Goal: Task Accomplishment & Management: Complete application form

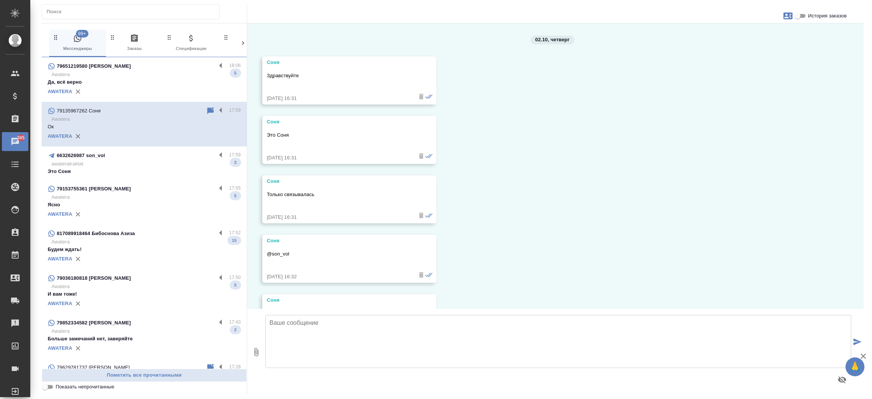
scroll to position [289, 0]
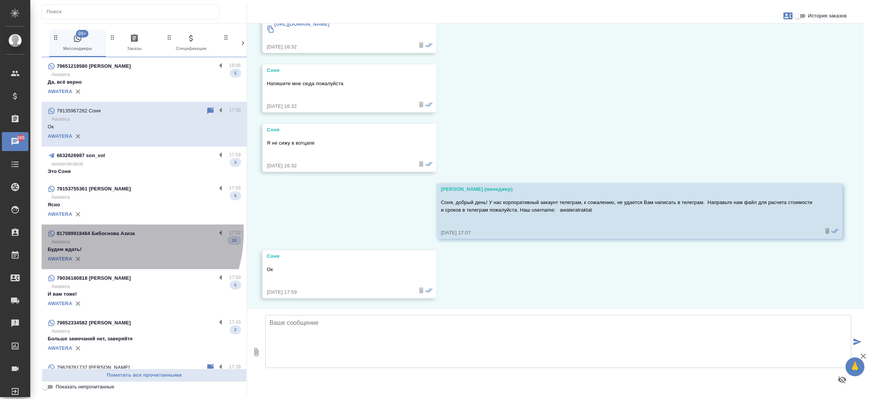
click at [108, 232] on p "817089918464 Бибоснова Азиза" at bounding box center [96, 234] width 78 height 8
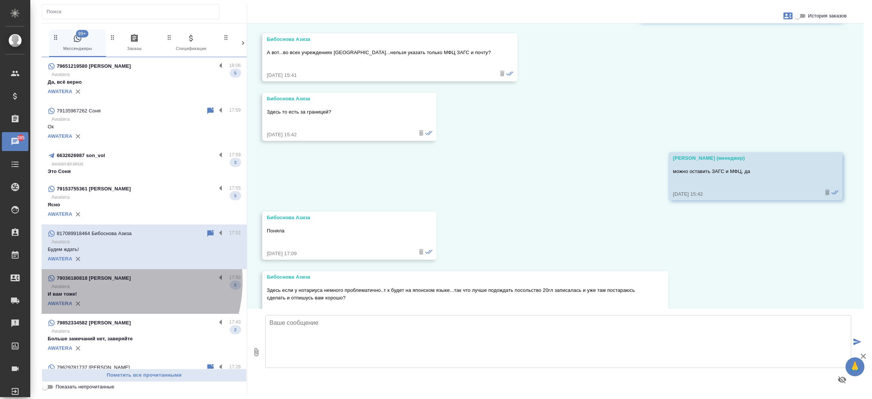
click at [103, 281] on p "79036180818 Тьерри" at bounding box center [94, 279] width 74 height 8
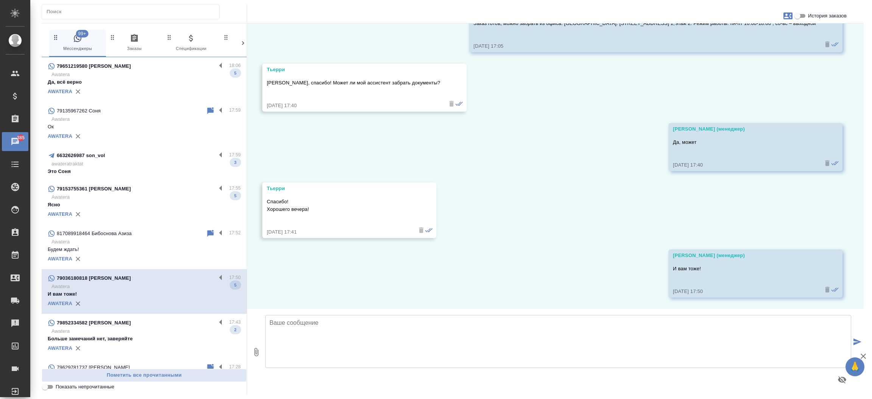
scroll to position [619, 0]
click at [105, 323] on p "79852334582 Дмитрий" at bounding box center [94, 323] width 74 height 8
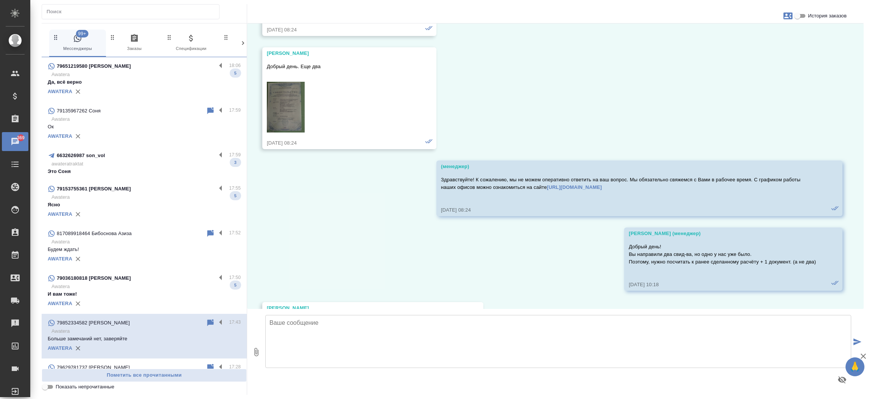
scroll to position [2987, 0]
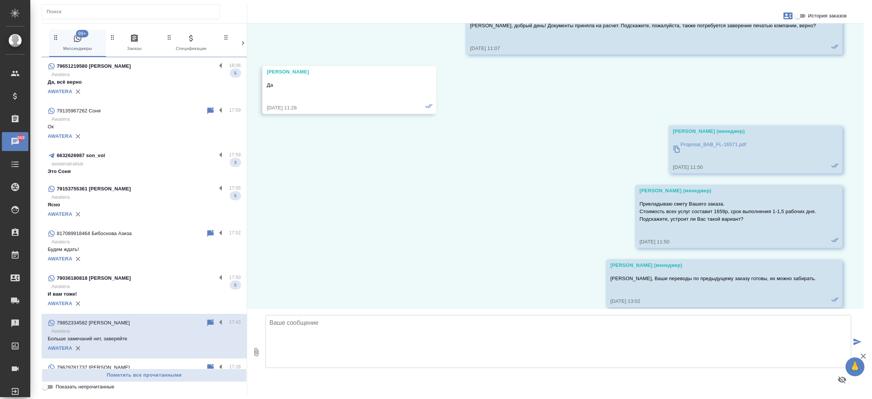
click at [103, 198] on p "Awatera" at bounding box center [145, 197] width 189 height 8
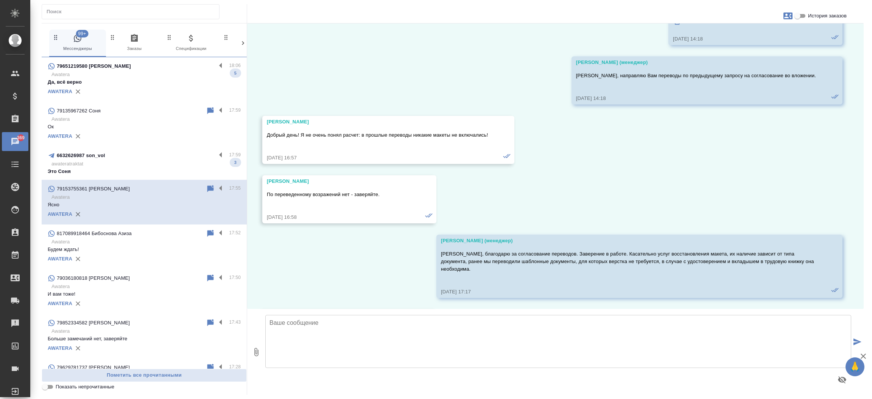
scroll to position [323, 0]
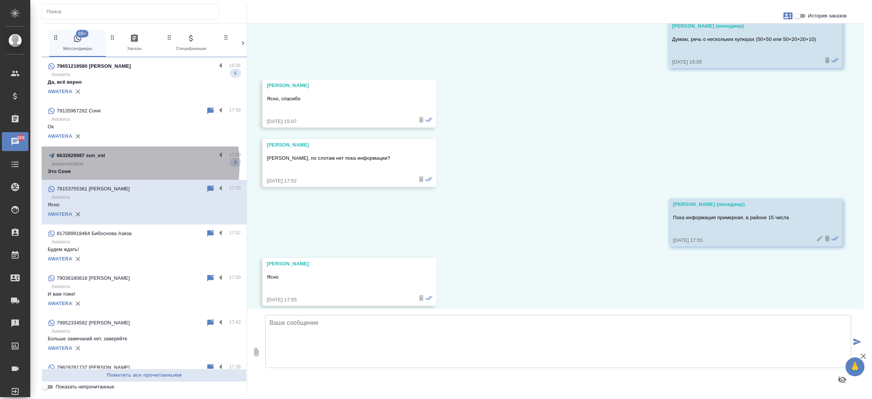
click at [103, 165] on p "awateratraktat" at bounding box center [145, 164] width 189 height 8
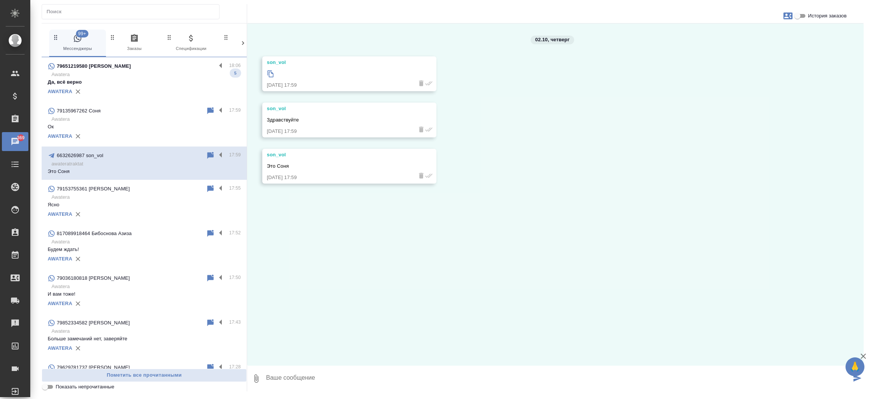
scroll to position [0, 0]
click at [307, 373] on textarea at bounding box center [558, 379] width 586 height 26
type textarea "Документ получили, передаю коллегам на расчет стоимости и сроков. Утром направи…"
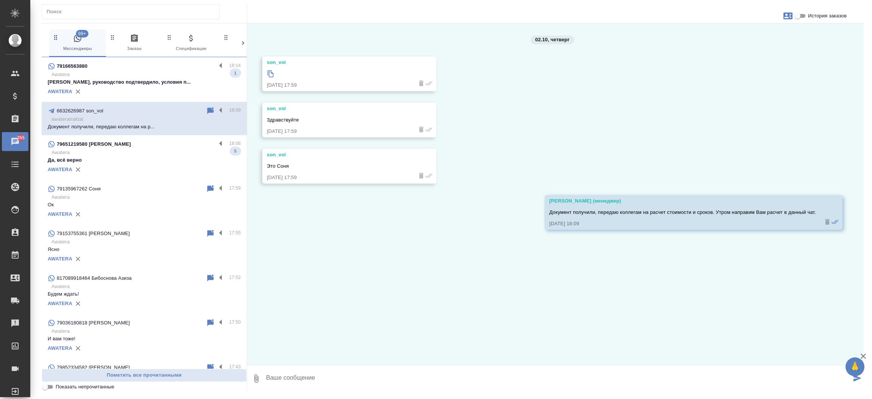
click at [785, 18] on icon "button" at bounding box center [788, 15] width 9 height 7
click at [744, 40] on div "Создать заявку" at bounding box center [756, 36] width 48 height 17
select select "RU"
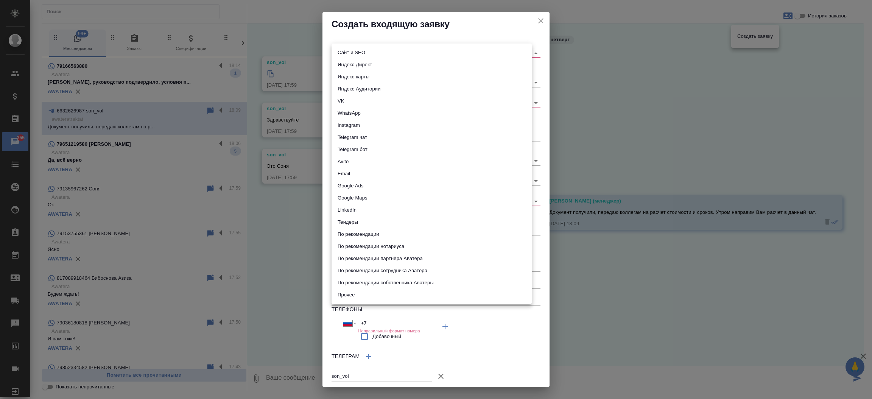
click at [425, 51] on body "🙏 .cls-1 fill:#fff; AWATERA Прутько Ирина i.prutko Клиенты Спецификации Заказы …" at bounding box center [436, 199] width 872 height 399
click at [425, 51] on li "Сайт и SEO" at bounding box center [432, 53] width 200 height 12
type input "seo"
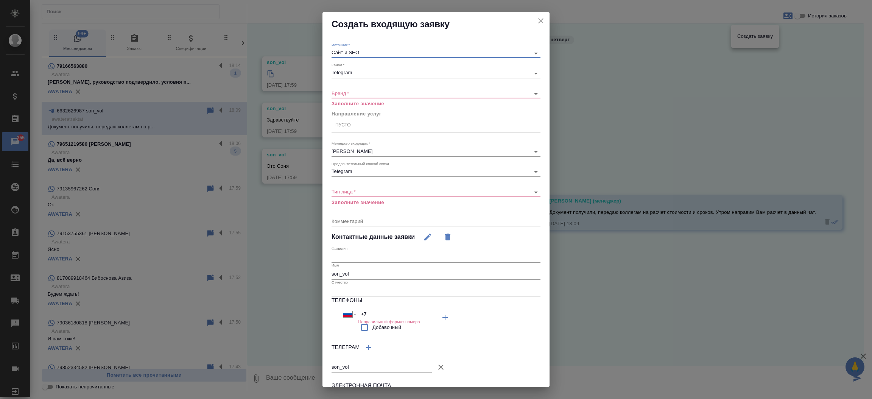
click at [408, 92] on body "🙏 .cls-1 fill:#fff; AWATERA Прутько Ирина i.prutko Клиенты Спецификации Заказы …" at bounding box center [436, 199] width 872 height 399
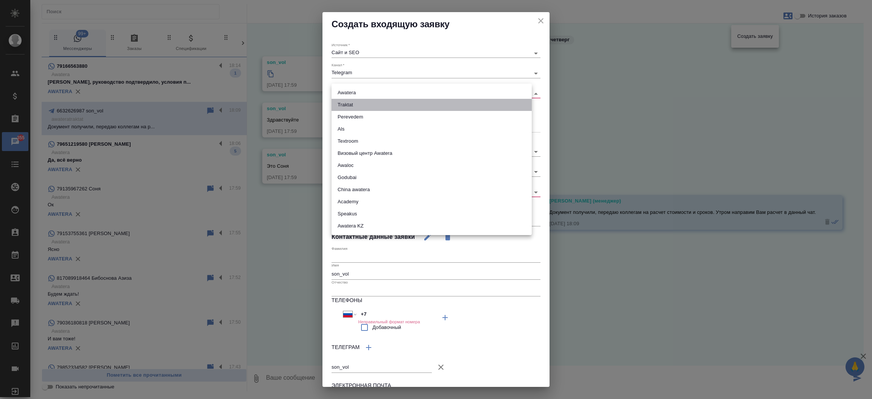
click at [406, 102] on li "Traktat" at bounding box center [432, 105] width 200 height 12
type input "traktat"
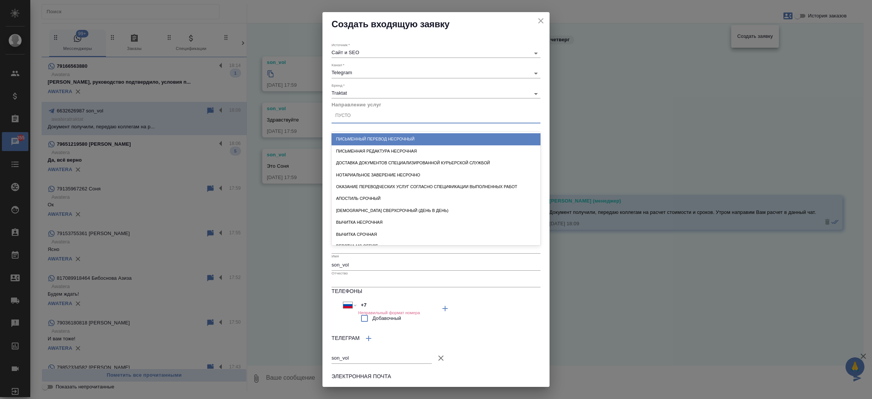
click at [399, 117] on div "Пусто" at bounding box center [436, 116] width 209 height 11
type input "пись"
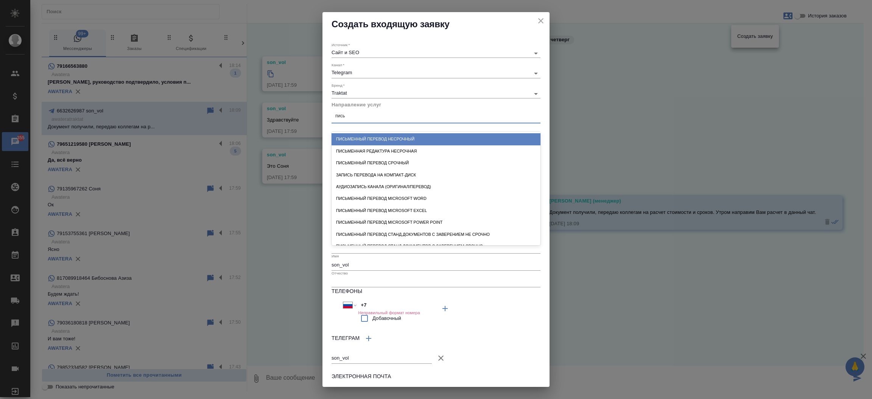
click at [404, 137] on div "Письменный перевод несрочный" at bounding box center [436, 139] width 209 height 12
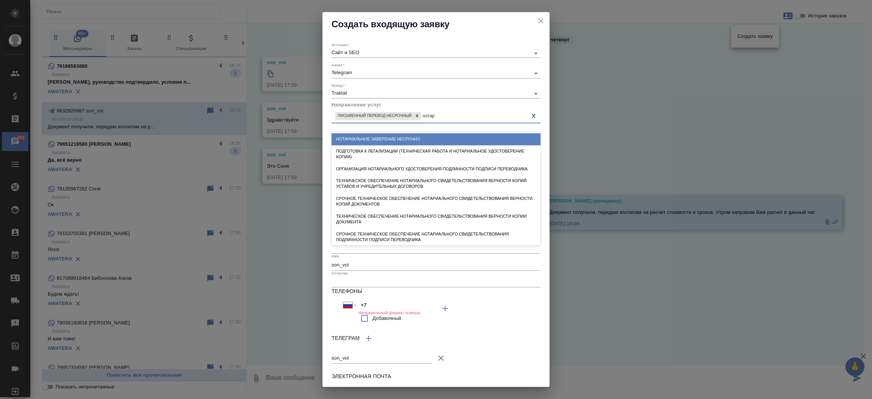
type input "нотари"
click at [404, 137] on div "Нотариальное заверение несрочно" at bounding box center [436, 139] width 209 height 12
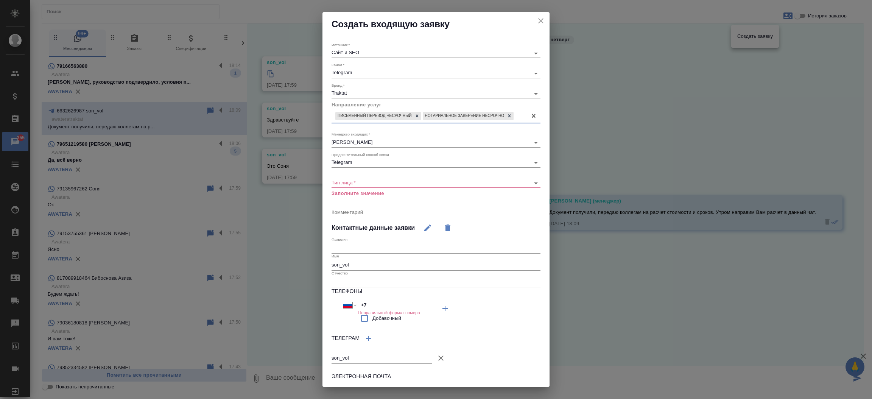
click at [373, 185] on div "​" at bounding box center [436, 182] width 209 height 9
click at [372, 186] on body "🙏 .cls-1 fill:#fff; AWATERA Прутько Ирина i.prutko Клиенты Спецификации Заказы …" at bounding box center [436, 199] width 872 height 399
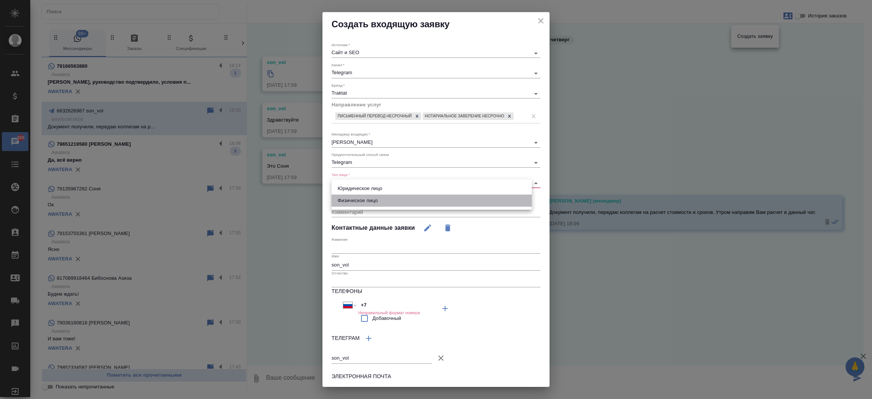
click at [367, 197] on li "Физическое лицо" at bounding box center [432, 201] width 200 height 12
type input "private"
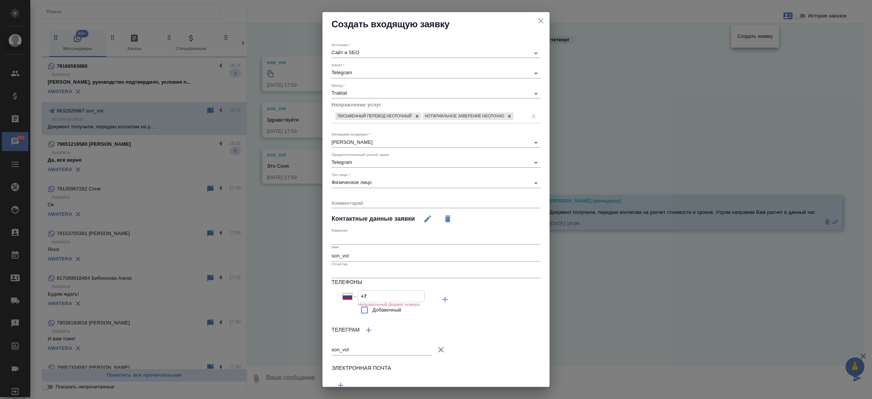
click at [375, 302] on input "+7" at bounding box center [391, 296] width 66 height 11
paste input "913 596 72 62"
type input "[PHONE_NUMBER]"
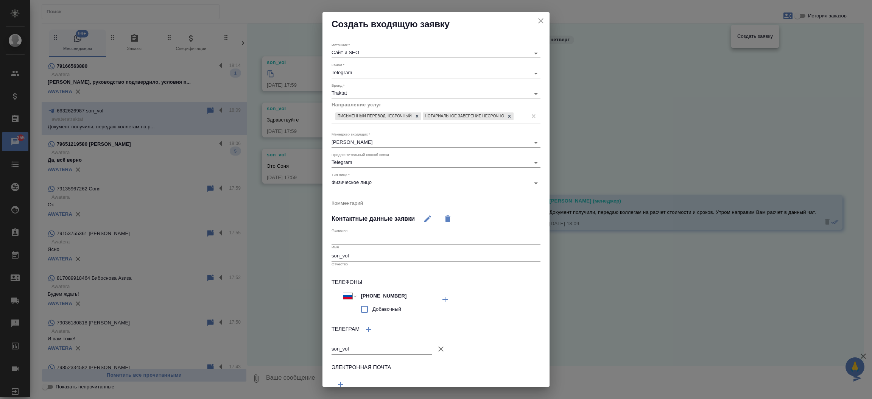
scroll to position [38, 0]
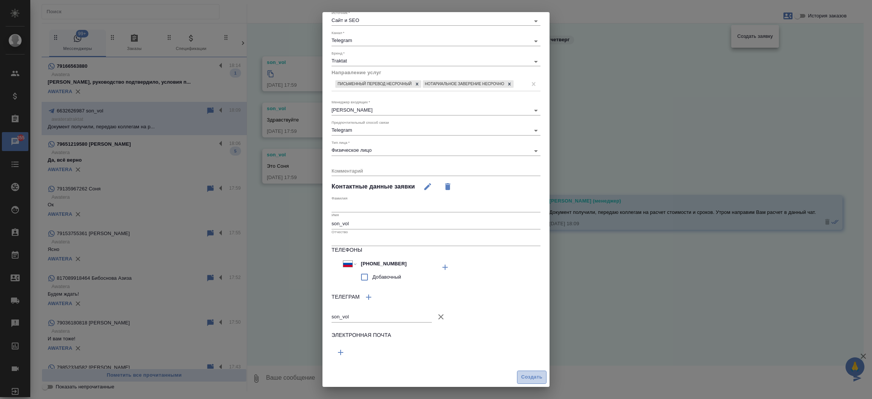
click at [521, 377] on span "Создать" at bounding box center [531, 377] width 21 height 9
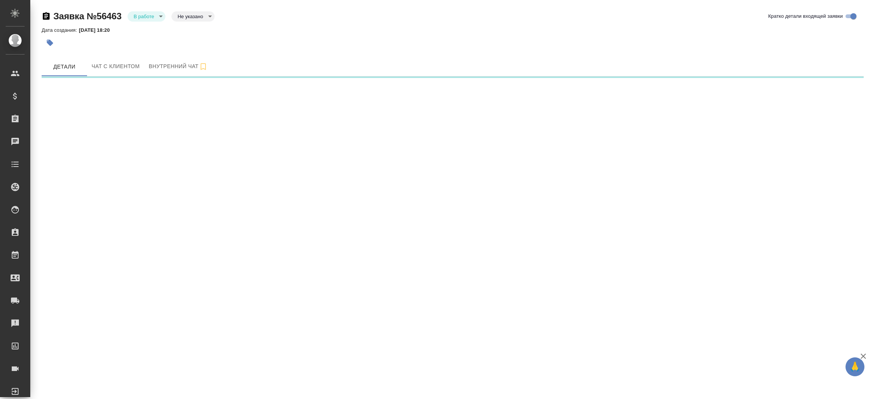
select select "RU"
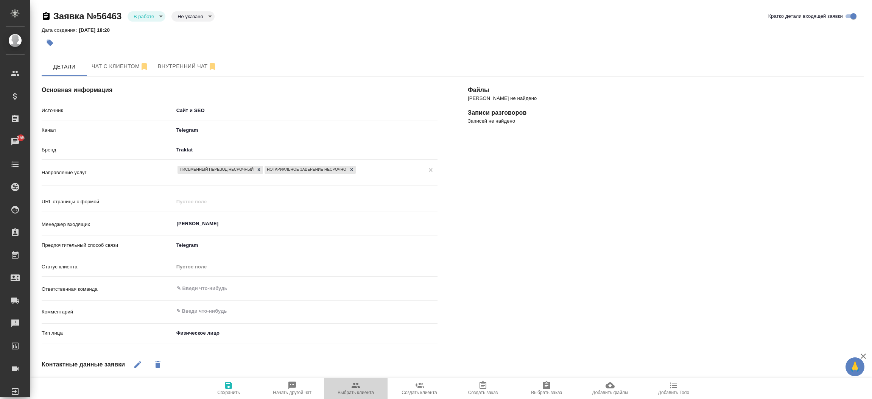
click at [347, 386] on span "Выбрать клиента" at bounding box center [356, 388] width 55 height 14
type textarea "x"
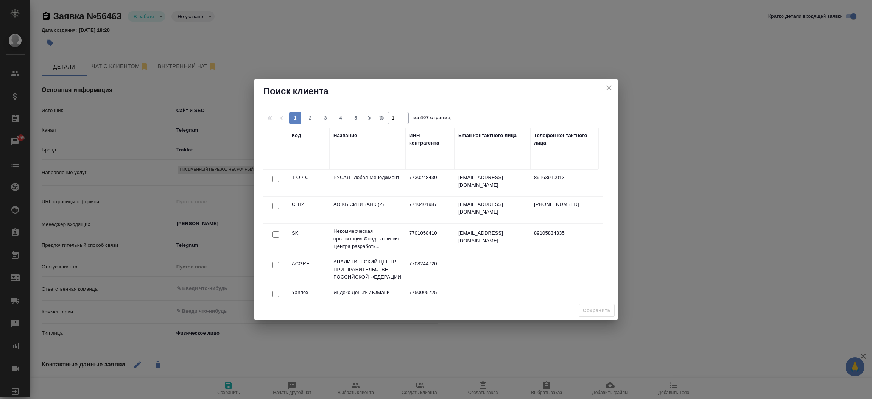
click at [344, 155] on input "text" at bounding box center [368, 155] width 68 height 9
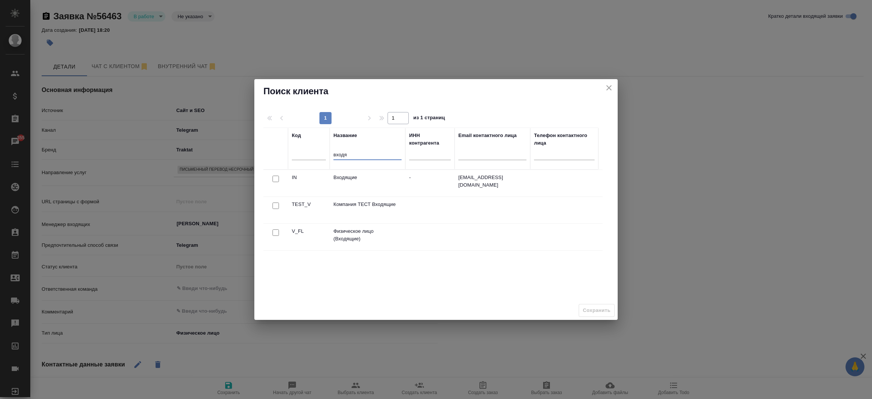
type input "входя"
click at [274, 234] on input "checkbox" at bounding box center [276, 232] width 6 height 6
checkbox input "true"
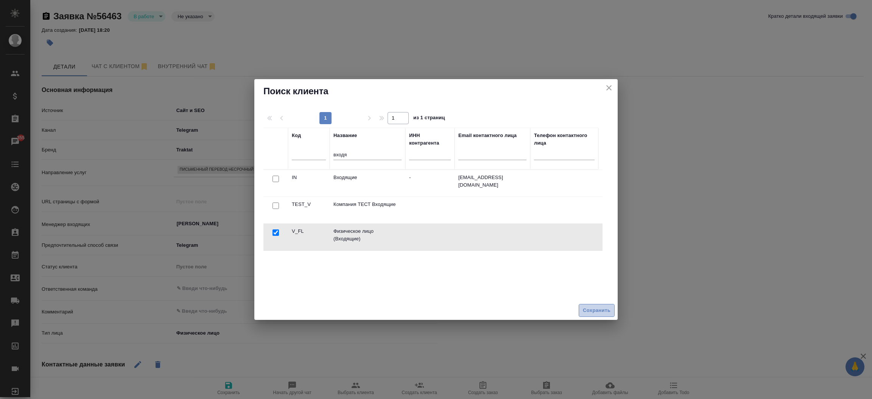
click at [597, 312] on span "Сохранить" at bounding box center [597, 310] width 28 height 9
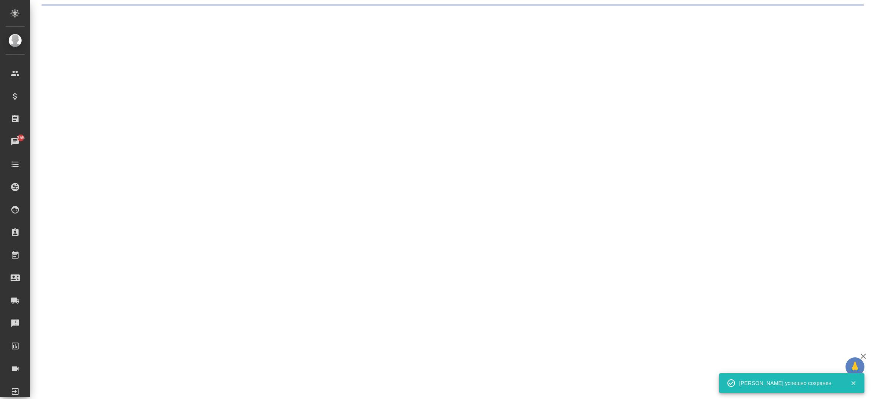
select select "RU"
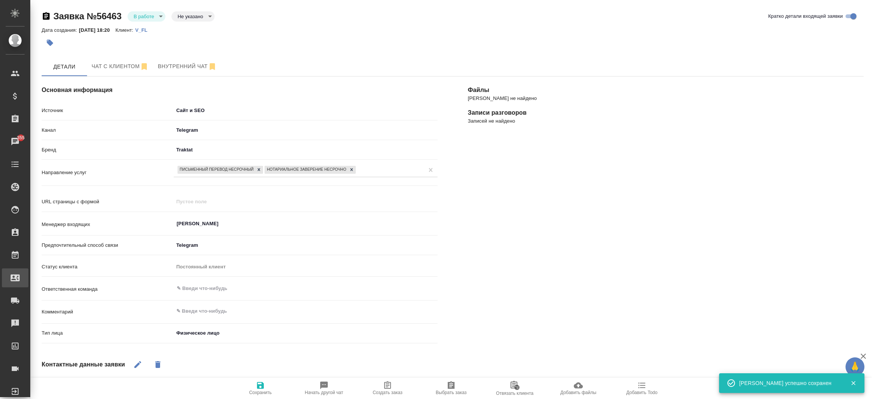
click at [15, 276] on div "Входящие заявки" at bounding box center [5, 277] width 19 height 11
type textarea "x"
click at [44, 276] on div ".cls-1 fill:#fff; AWATERA Прутько Ирина i.prutko Клиенты Спецификации Заказы 35…" at bounding box center [436, 199] width 872 height 399
select select "RU"
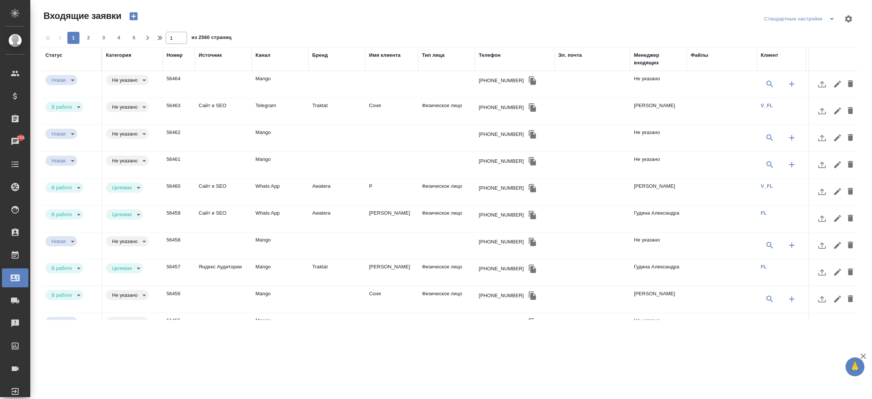
click at [487, 51] on div "Телефон" at bounding box center [490, 55] width 22 height 8
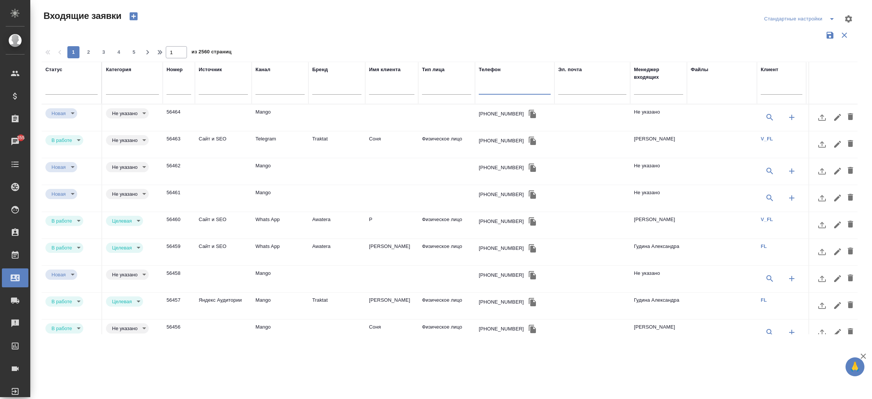
click at [495, 87] on input "text" at bounding box center [515, 89] width 72 height 9
paste input "79055101173"
type input "79055101173"
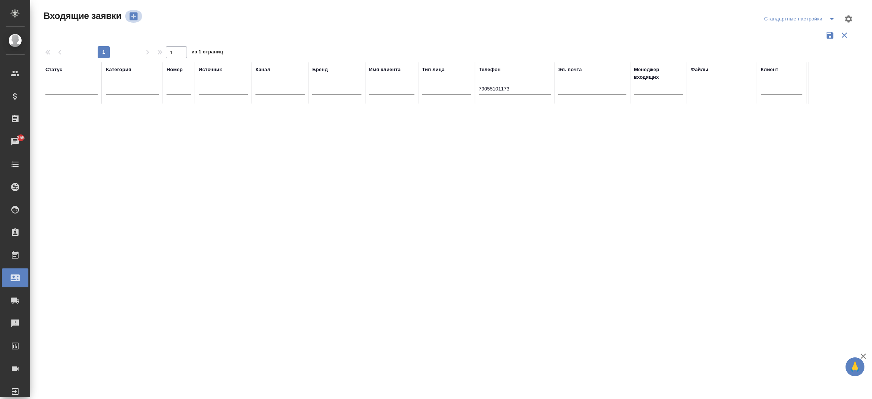
click at [135, 14] on icon "button" at bounding box center [133, 16] width 8 height 8
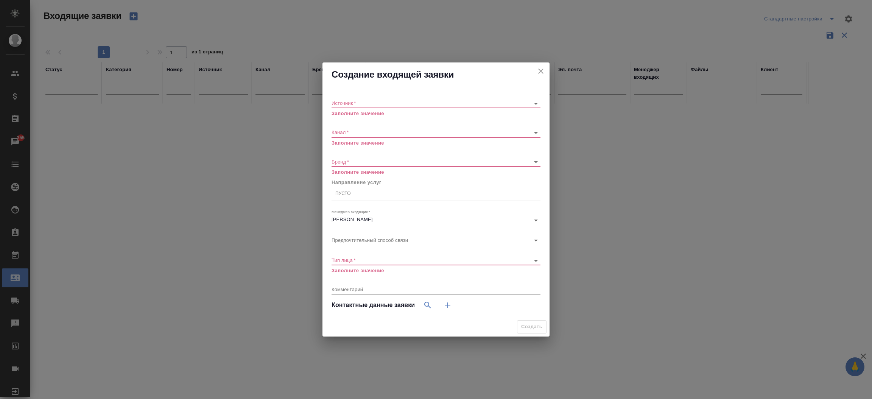
click at [261, 117] on div "Создание входящей заявки Источник   * ​ Заполните значение Канал   * ​ Заполнит…" at bounding box center [436, 199] width 872 height 399
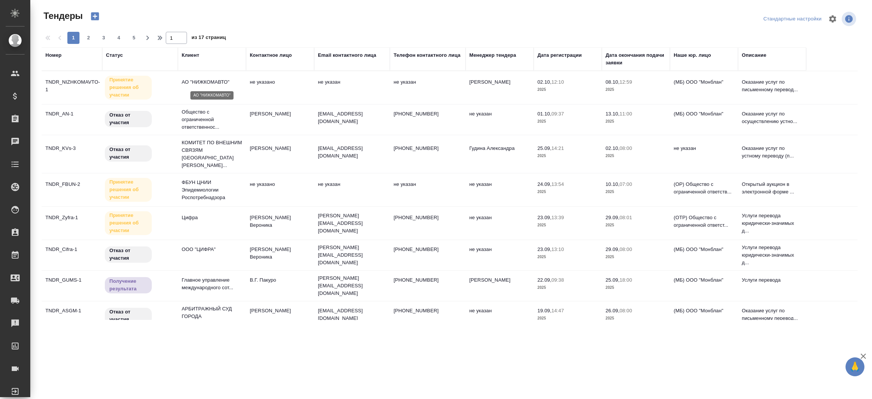
click at [208, 84] on p "АО "НИЖКОМАВТО"" at bounding box center [212, 82] width 61 height 8
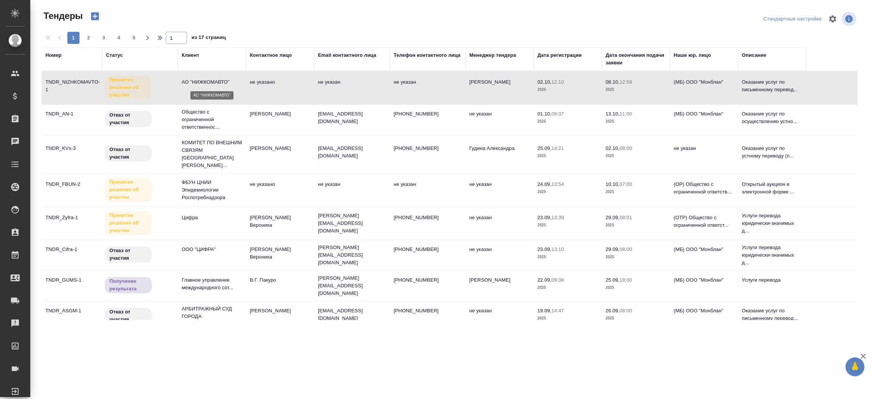
click at [208, 84] on p "АО "НИЖКОМАВТО"" at bounding box center [212, 82] width 61 height 8
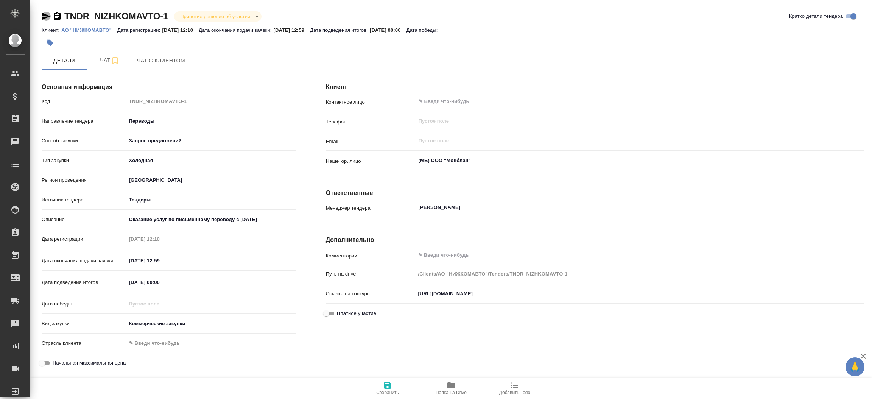
click at [44, 16] on icon "button" at bounding box center [46, 16] width 9 height 9
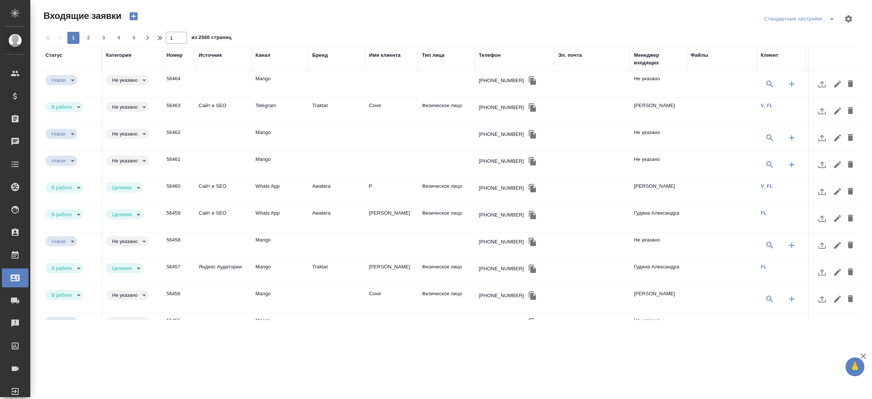
select select "RU"
click at [490, 59] on div "Телефон" at bounding box center [490, 55] width 22 height 8
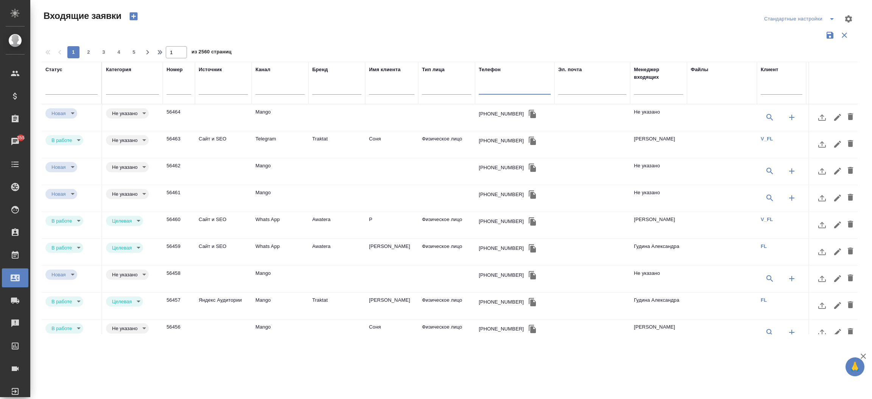
click at [490, 85] on input "text" at bounding box center [515, 89] width 72 height 9
paste input "79055101173"
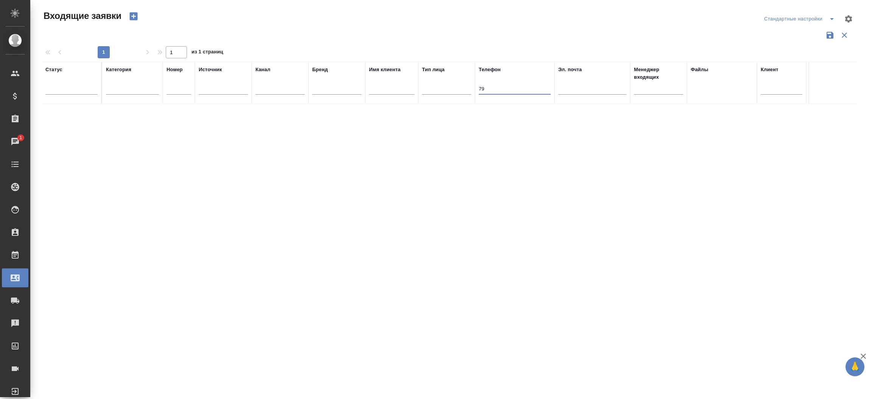
type input "7"
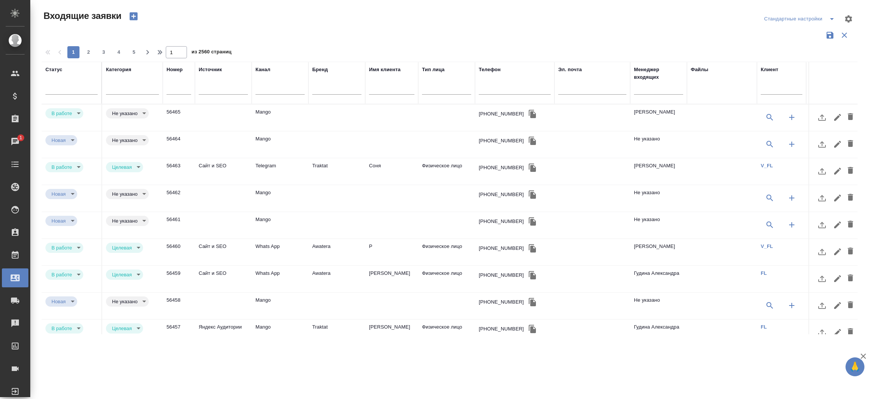
click at [390, 167] on td "Соня" at bounding box center [391, 171] width 53 height 27
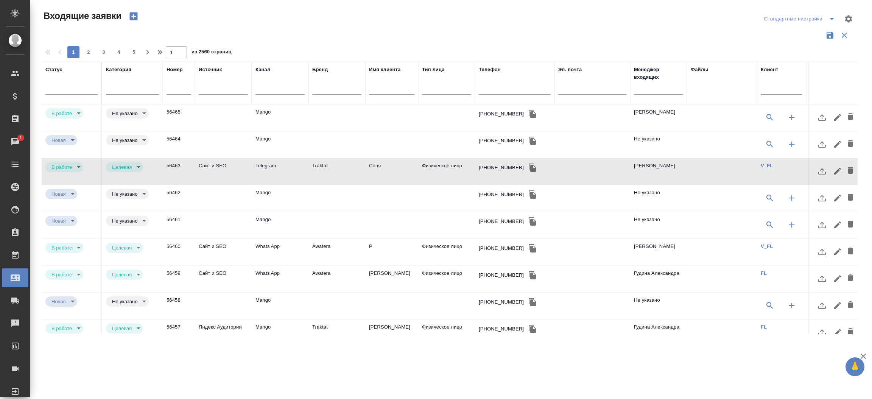
click at [390, 167] on td "Соня" at bounding box center [391, 171] width 53 height 27
click at [650, 83] on div at bounding box center [658, 90] width 49 height 19
click at [646, 88] on input "text" at bounding box center [658, 89] width 49 height 9
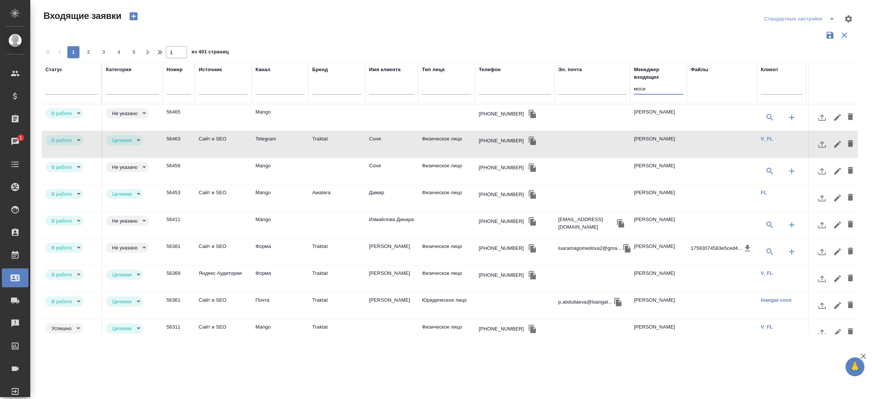
type input "моси"
click at [346, 165] on td at bounding box center [337, 171] width 57 height 27
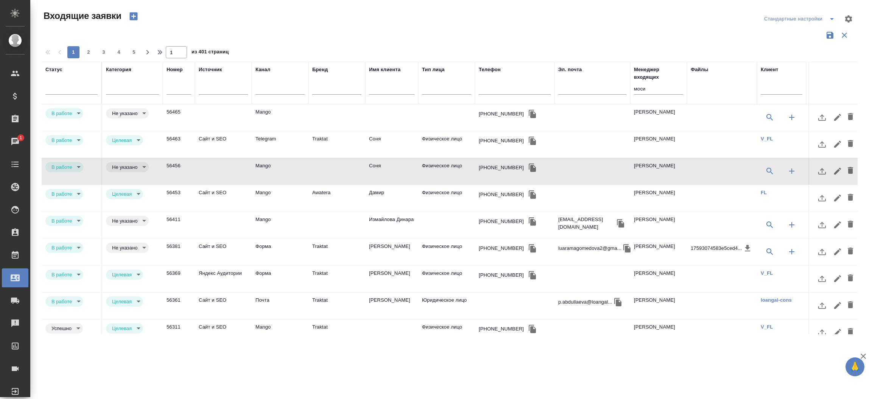
click at [346, 165] on td at bounding box center [337, 171] width 57 height 27
click at [846, 172] on icon "button" at bounding box center [850, 170] width 9 height 9
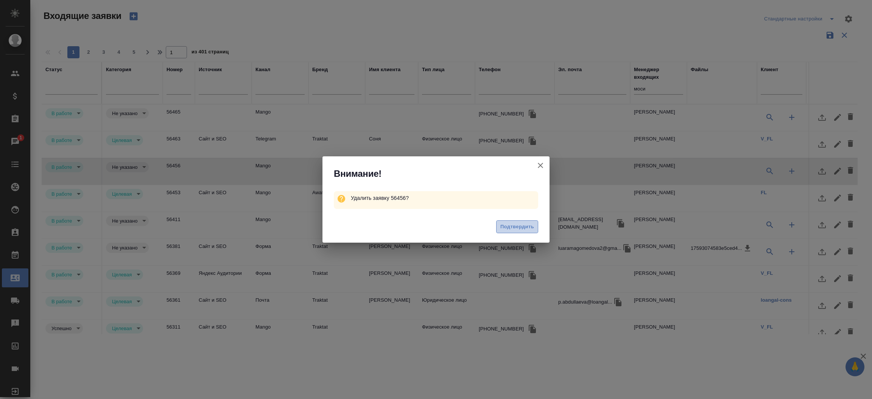
click at [527, 229] on span "Подтвердить" at bounding box center [518, 227] width 34 height 9
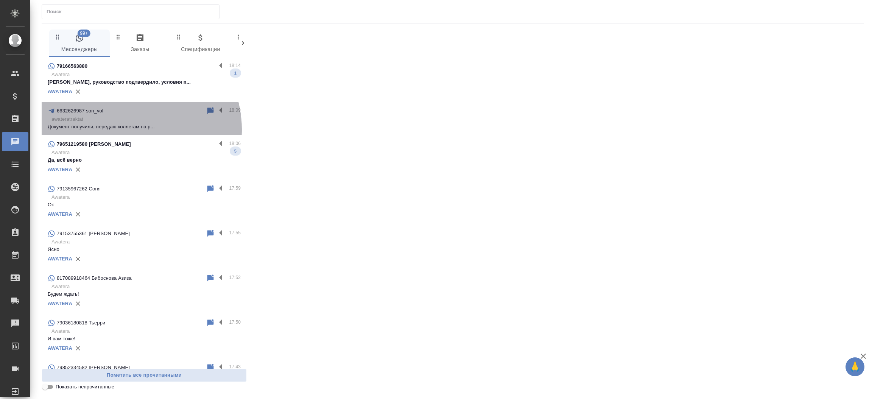
click at [129, 129] on p "Документ получили, передаю коллегам на р..." at bounding box center [144, 127] width 193 height 8
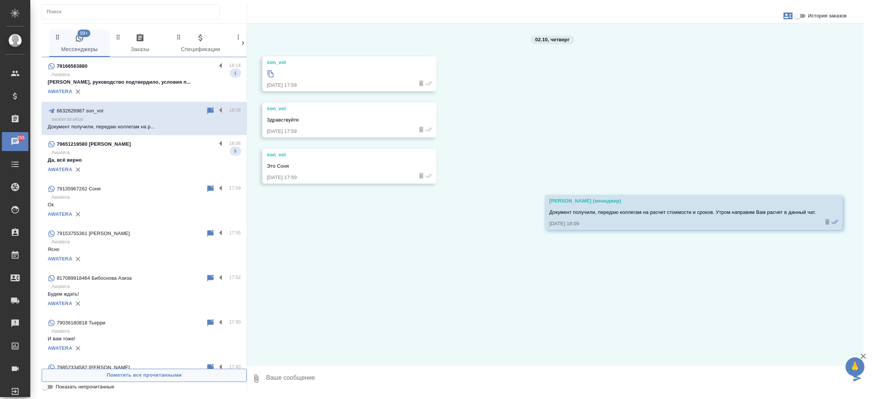
click at [185, 377] on span "Пометить все прочитанными" at bounding box center [144, 375] width 197 height 9
click at [789, 16] on icon "button" at bounding box center [788, 15] width 9 height 7
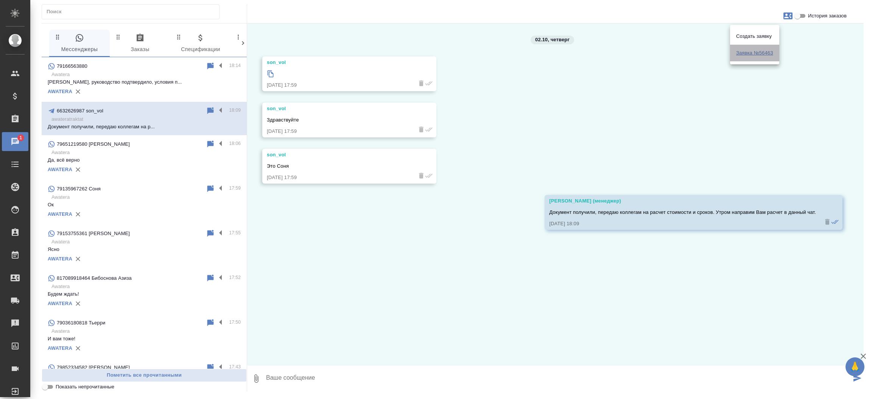
click at [747, 52] on span "Заявка №56463" at bounding box center [754, 53] width 37 height 8
click at [267, 74] on div at bounding box center [436, 199] width 872 height 399
click at [271, 74] on icon at bounding box center [271, 74] width 8 height 8
click at [15, 273] on div "Входящие заявки" at bounding box center [5, 277] width 19 height 11
click at [55, 273] on div "0 Мессенджеры 0 Заказы 0 Спецификации 0 Клиенты 0 Входящие 1 Тендеры 0 Исполнит…" at bounding box center [451, 198] width 842 height 396
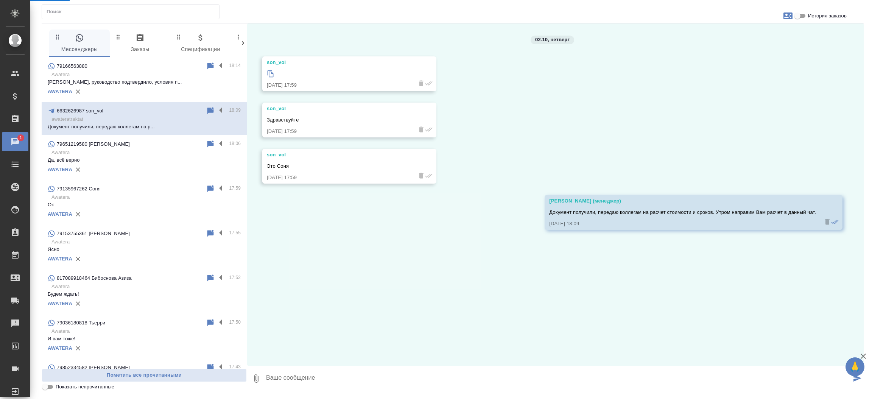
select select "RU"
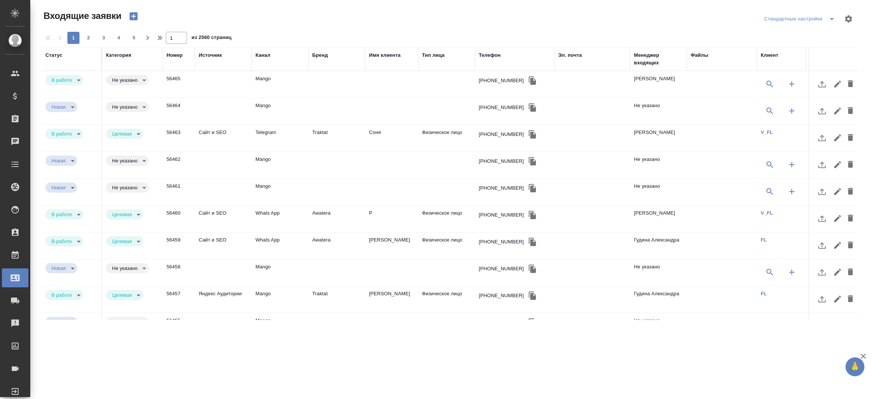
click at [187, 81] on td "56465" at bounding box center [179, 84] width 32 height 27
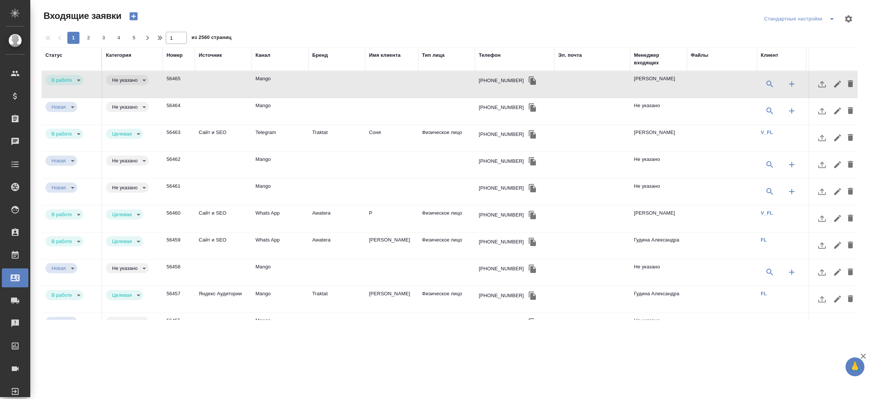
click at [187, 81] on td "56465" at bounding box center [179, 84] width 32 height 27
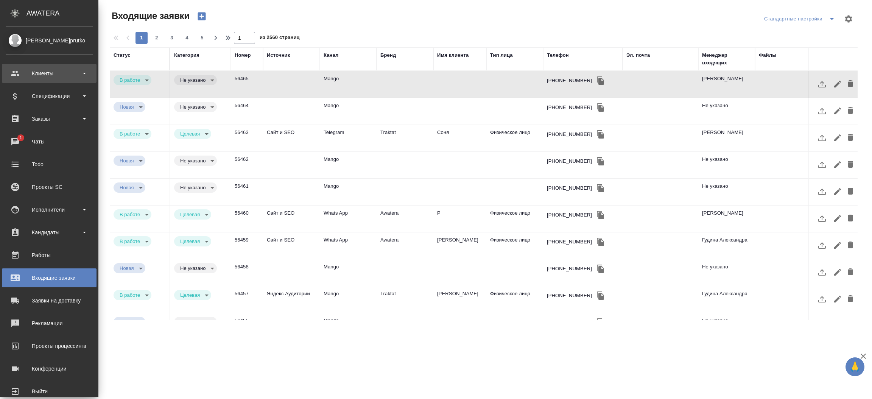
click at [43, 71] on div "Клиенты" at bounding box center [49, 73] width 87 height 11
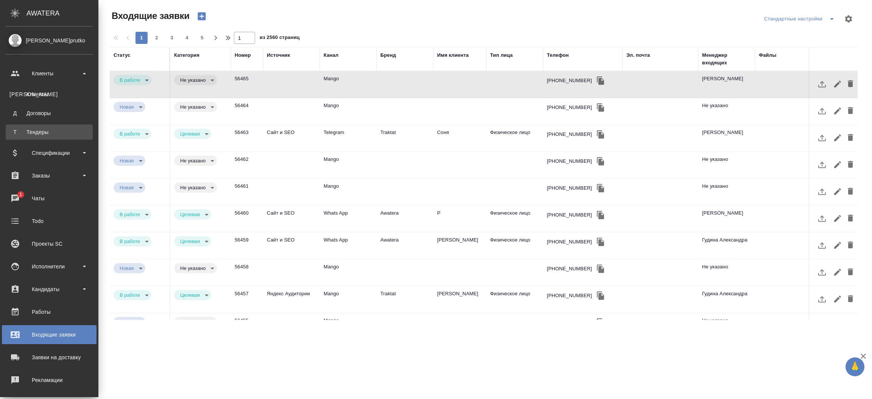
click at [40, 135] on div "Тендеры" at bounding box center [49, 132] width 80 height 8
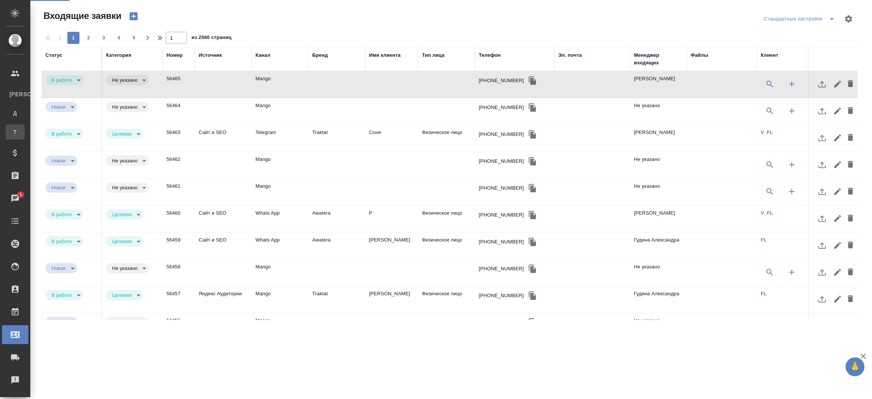
click at [11, 135] on div "Тендеры" at bounding box center [5, 132] width 11 height 8
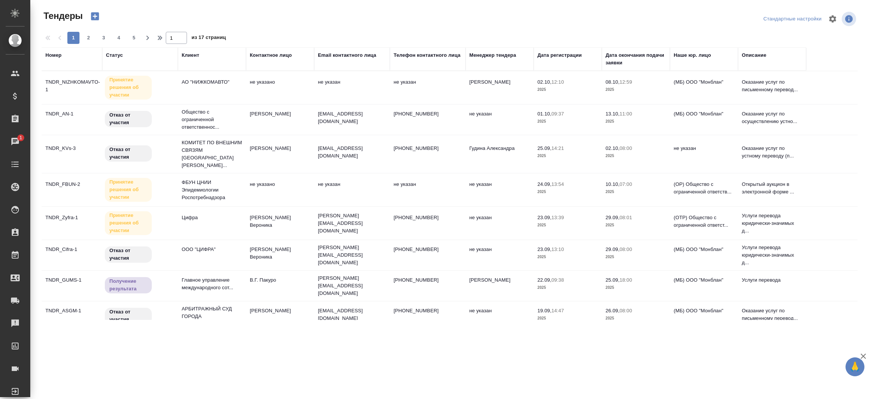
drag, startPoint x: 203, startPoint y: 72, endPoint x: 199, endPoint y: 78, distance: 6.6
click at [199, 78] on tr "TNDR_NIZHKOMAVTO-1 Принятие решения об участии АО "НИЖКОМАВТО" не указано не ук…" at bounding box center [450, 87] width 816 height 33
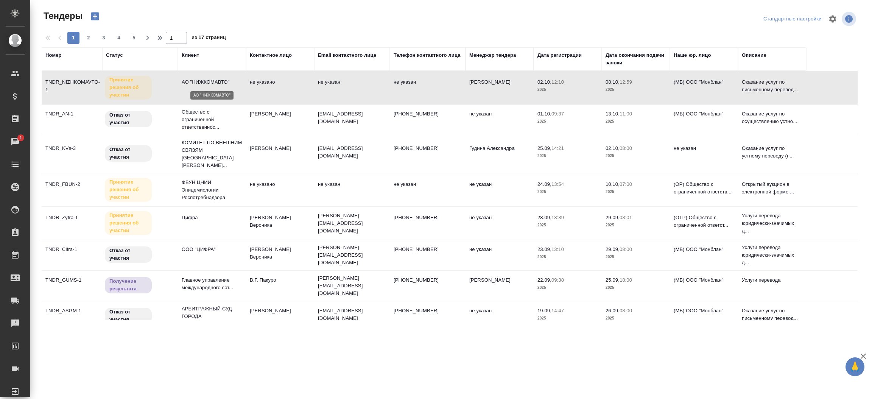
click at [199, 78] on p "АО "НИЖКОМАВТО"" at bounding box center [212, 82] width 61 height 8
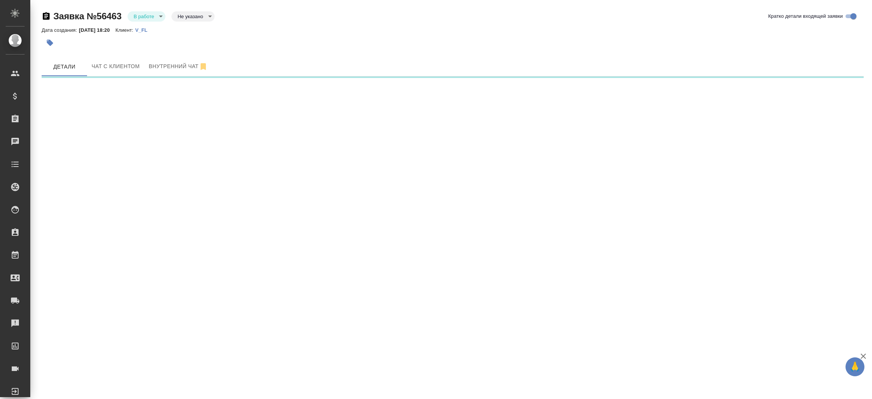
select select "RU"
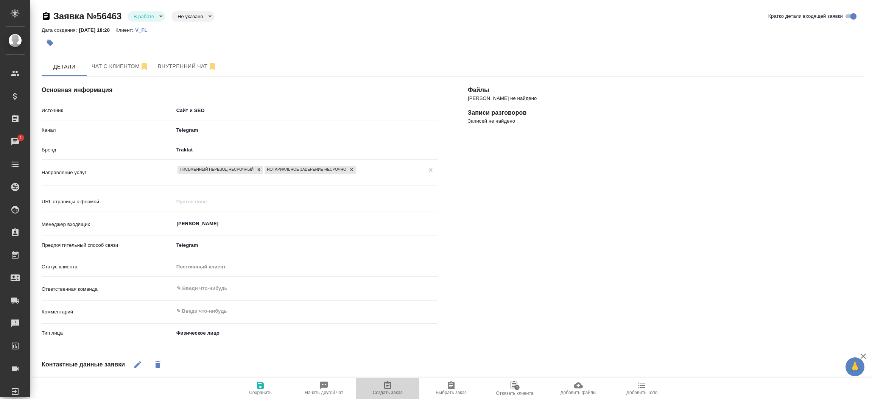
click at [387, 390] on span "Создать заказ" at bounding box center [388, 392] width 30 height 5
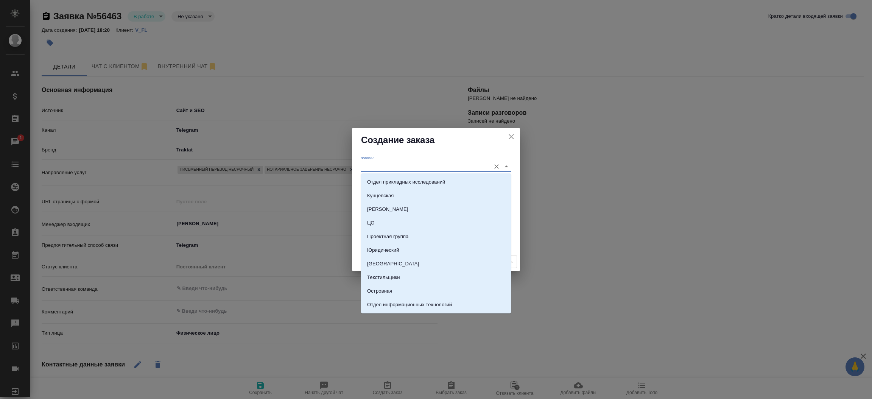
click at [373, 166] on input "Филиал" at bounding box center [424, 166] width 126 height 10
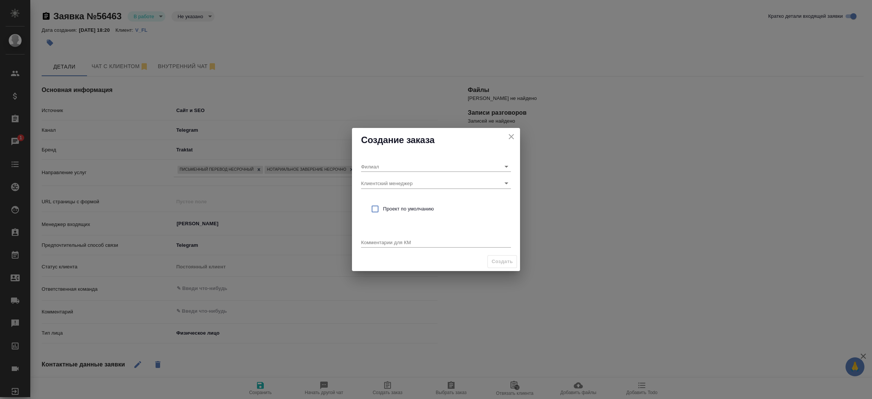
click at [384, 152] on div "Филиал Клиентский менеджер Проект по умолчанию Комментарии для КМ x" at bounding box center [436, 202] width 168 height 100
type textarea "x"
click at [372, 182] on input "Клиентский менеджер" at bounding box center [424, 183] width 126 height 10
type input "про"
click at [422, 202] on p "83.3%; Прохорова Анастасия; Таганка" at bounding box center [406, 199] width 79 height 8
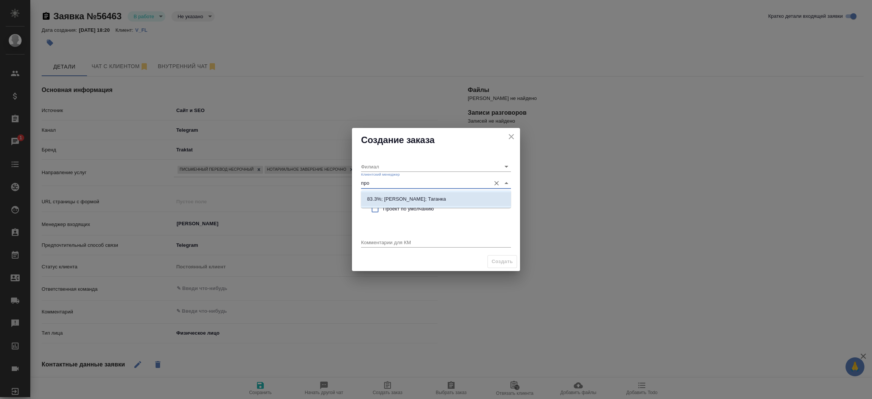
type input "Таганка"
type input "83.3%; Прохорова Анастасия; Таганка"
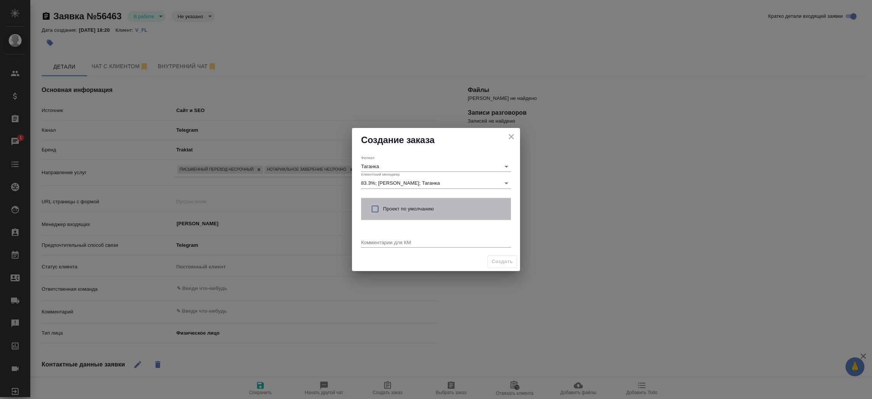
click at [410, 211] on span "Проект по умолчанию" at bounding box center [444, 209] width 122 height 8
checkbox input "true"
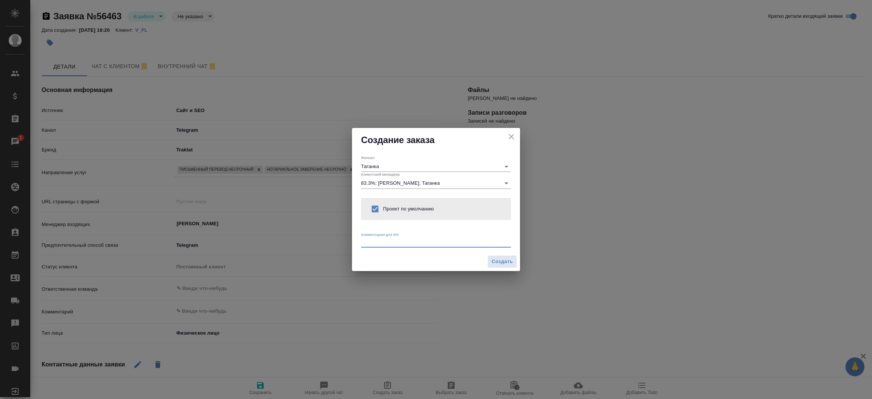
click at [390, 243] on textarea at bounding box center [436, 242] width 150 height 6
type textarea "от КВ: на англ и нз, ответ в вотс ап, удобно забрать в сити"
click at [495, 262] on span "Создать" at bounding box center [502, 261] width 21 height 9
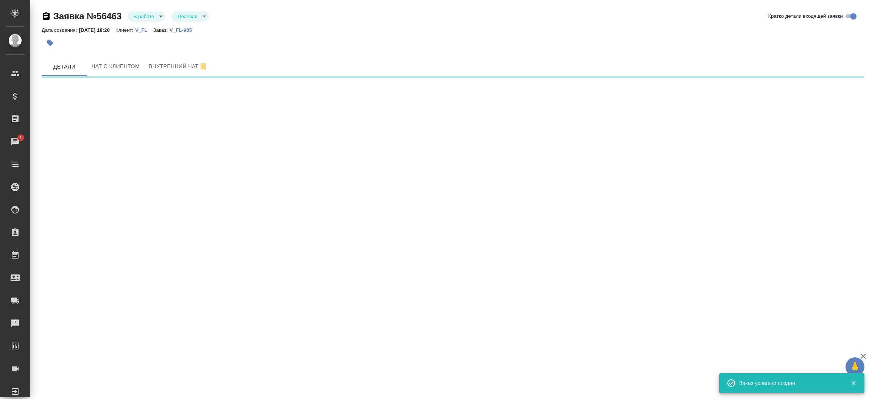
select select "RU"
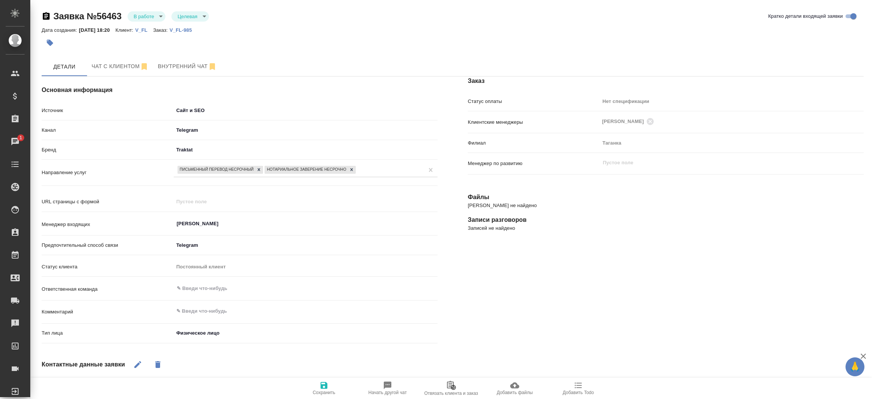
type textarea "x"
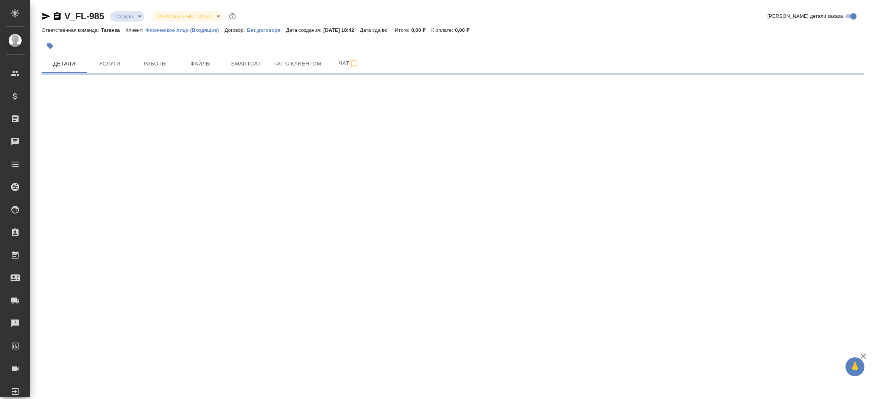
select select "RU"
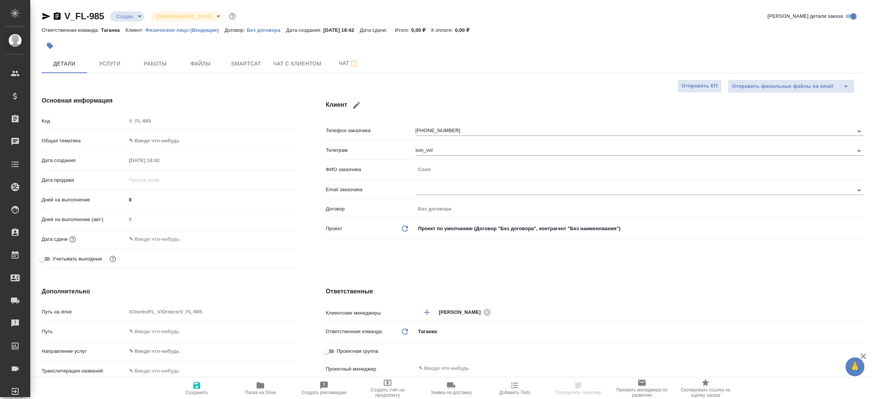
type textarea "x"
select select "RU"
type textarea "x"
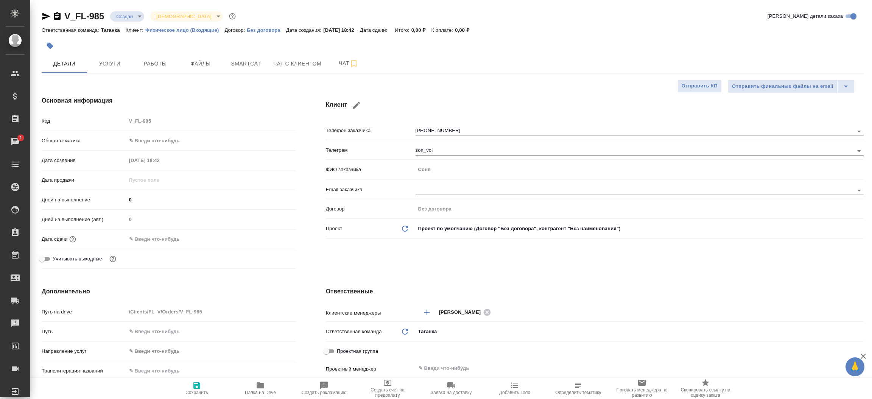
type textarea "x"
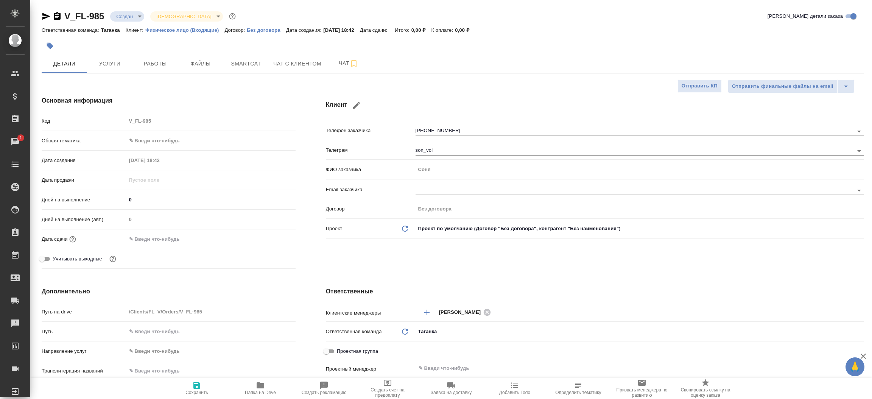
click at [315, 249] on div "Клиент Телефон заказчика [PHONE_NUMBER] Телеграм son_vol ФИО заказчика [PERSON_…" at bounding box center [595, 184] width 568 height 206
type textarea "x"
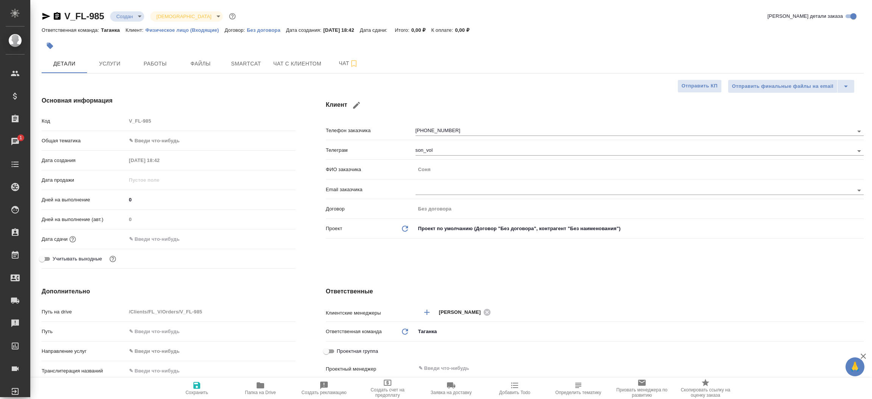
type textarea "x"
click at [301, 158] on div "Основная информация Код V_FL-985 Общая тематика ✎ Введи что-нибудь Дата создани…" at bounding box center [169, 184] width 284 height 206
type textarea "x"
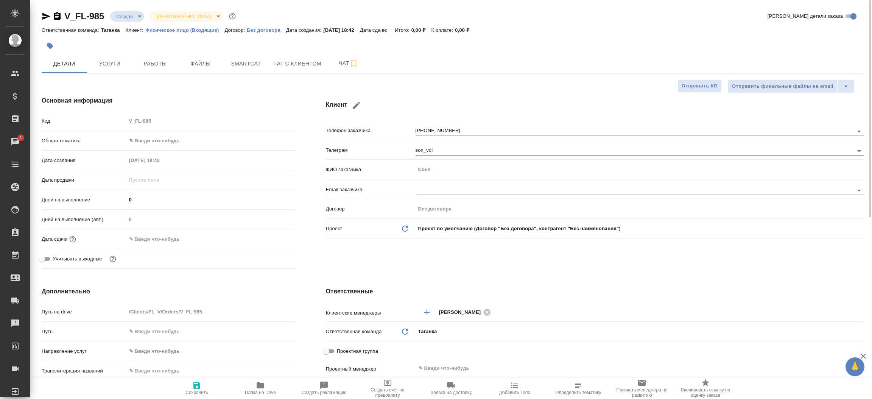
type textarea "x"
click at [185, 67] on span "Файлы" at bounding box center [201, 63] width 36 height 9
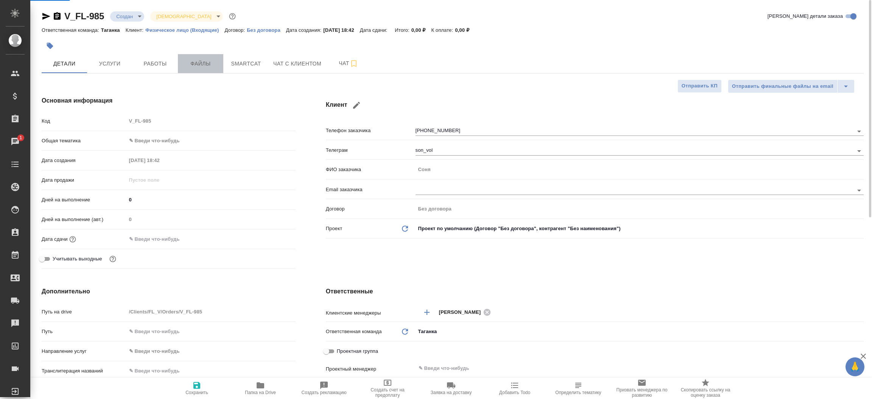
click at [185, 67] on span "Файлы" at bounding box center [201, 63] width 36 height 9
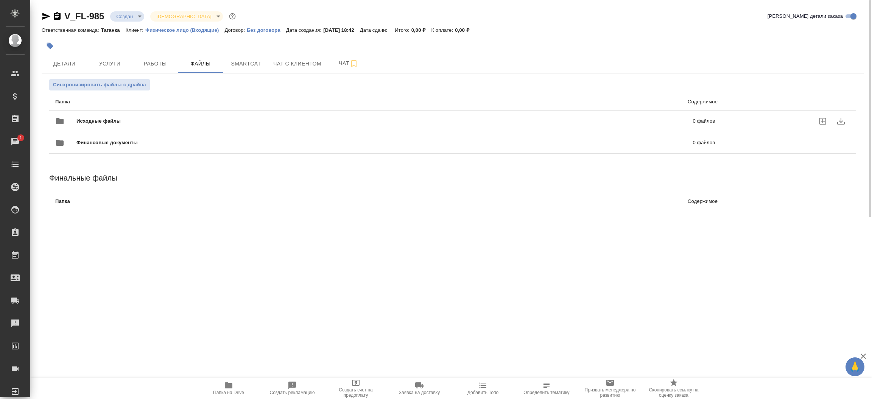
click at [83, 113] on div "Исходные файлы 0 файлов" at bounding box center [385, 121] width 660 height 18
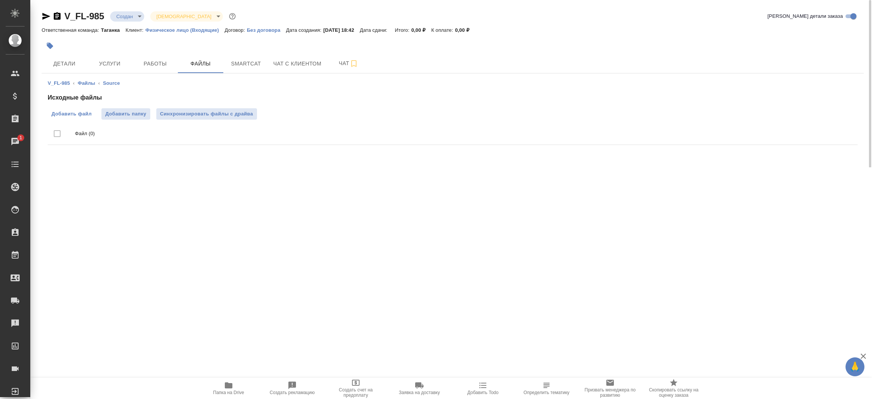
click at [69, 115] on span "Добавить файл" at bounding box center [71, 114] width 40 height 8
click at [0, 0] on input "Добавить файл" at bounding box center [0, 0] width 0 height 0
click at [78, 67] on span "Детали" at bounding box center [64, 63] width 36 height 9
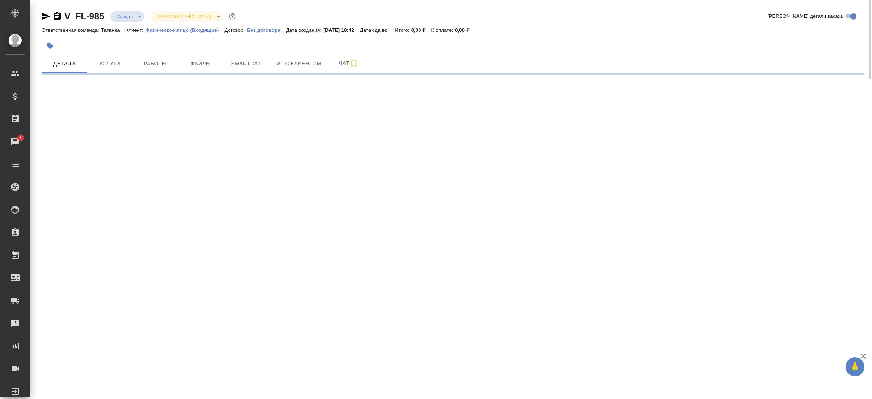
select select "RU"
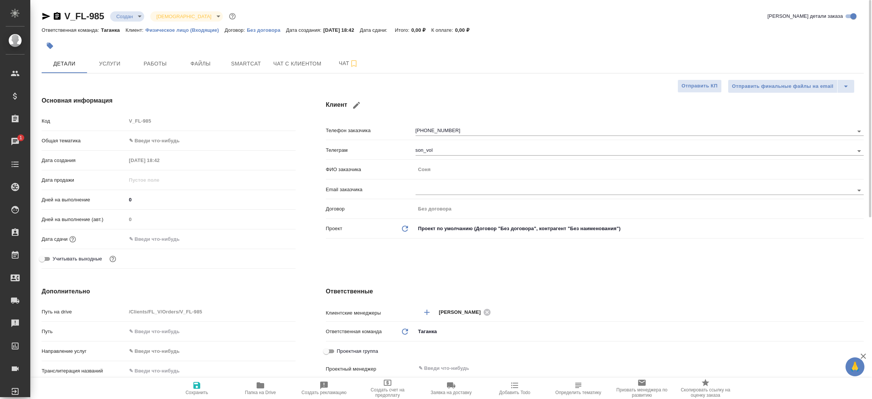
type textarea "x"
click at [45, 13] on icon "button" at bounding box center [46, 16] width 9 height 9
type textarea "x"
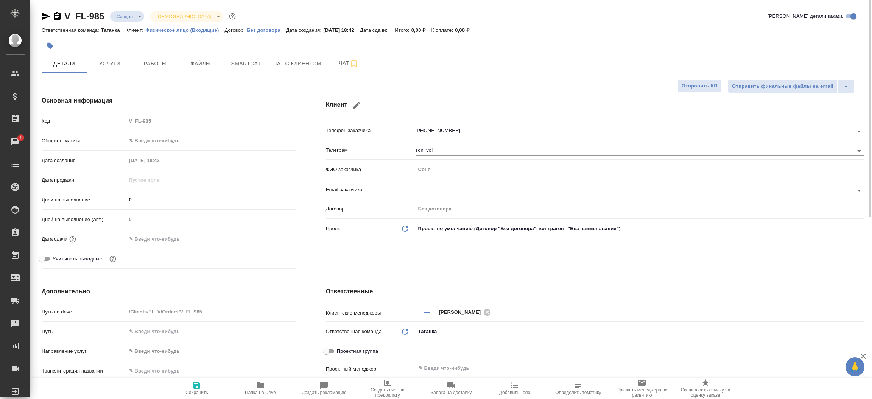
type textarea "x"
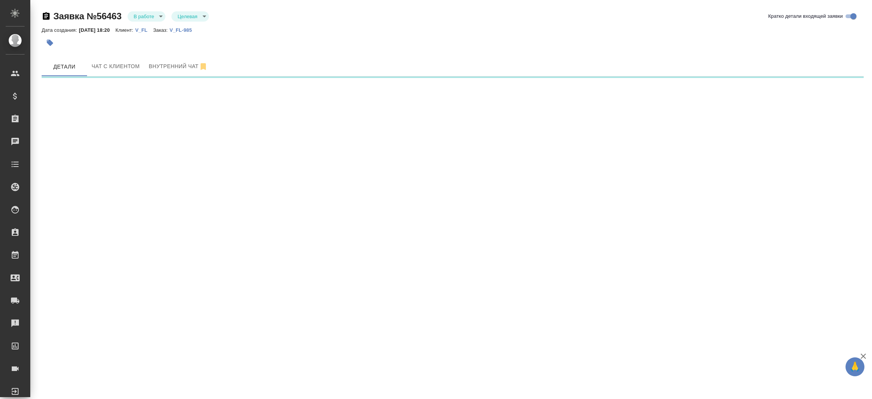
select select "RU"
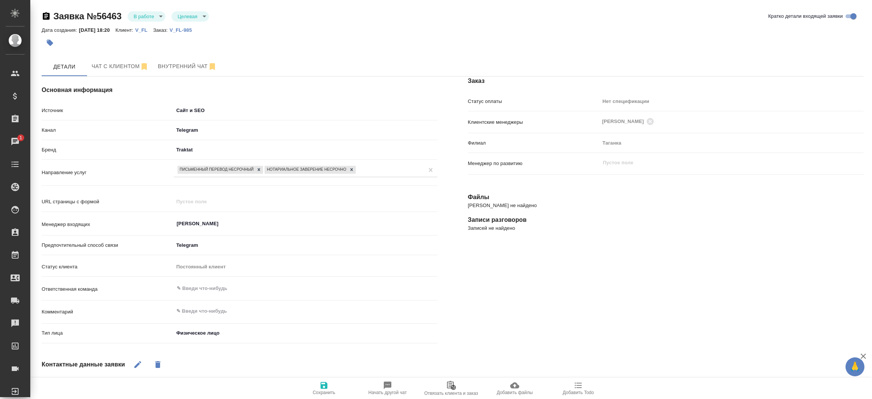
type textarea "x"
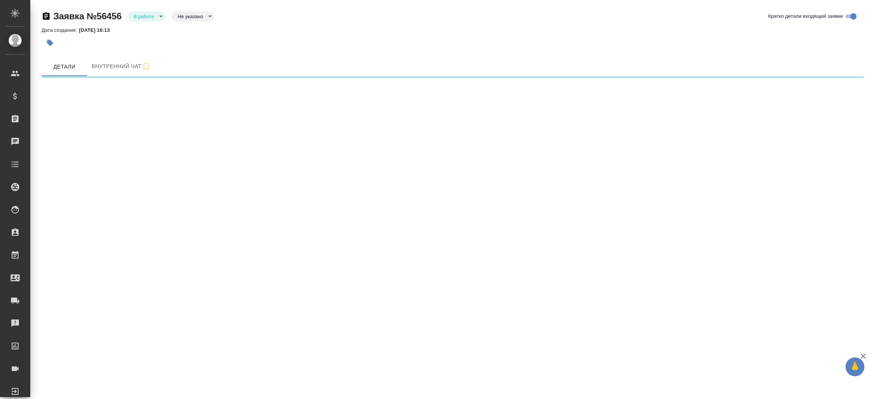
select select "RU"
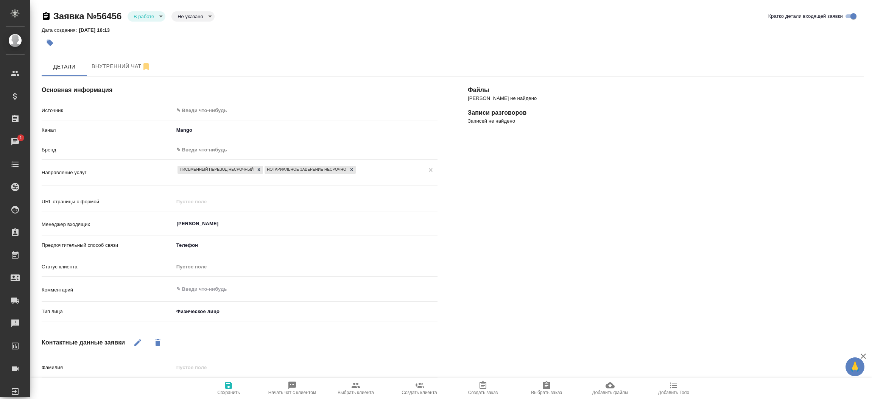
type textarea "x"
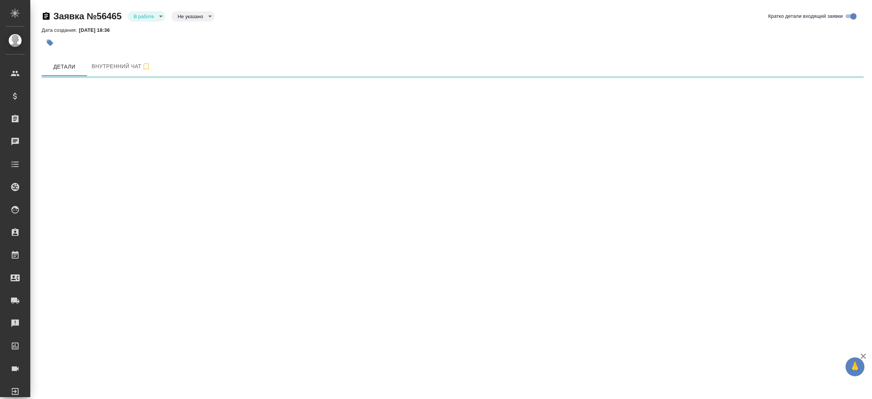
select select "RU"
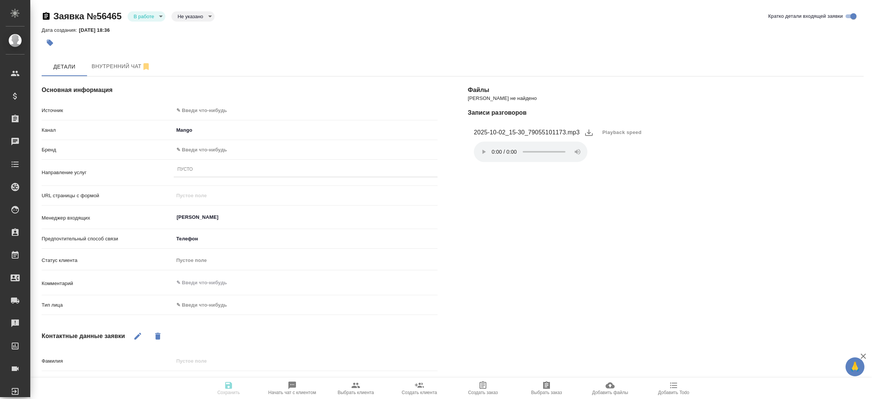
type textarea "x"
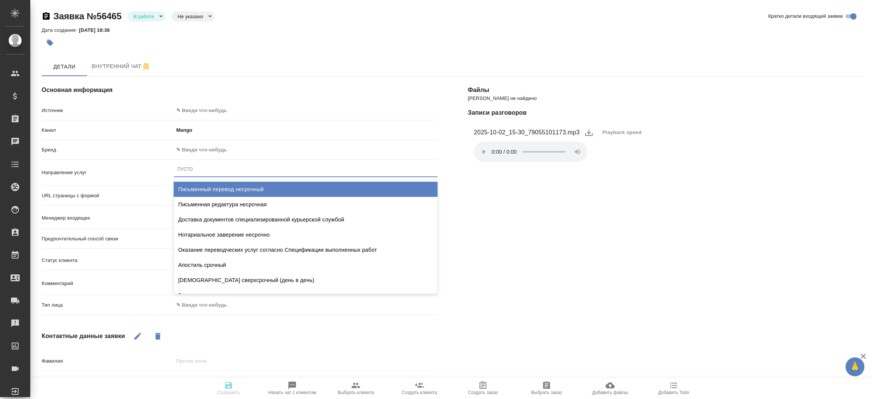
click at [233, 165] on div "Пусто" at bounding box center [306, 169] width 264 height 11
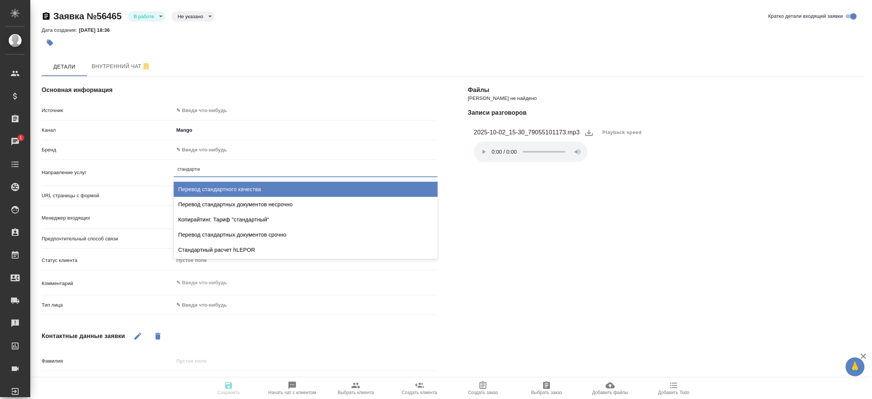
type input "стандартных"
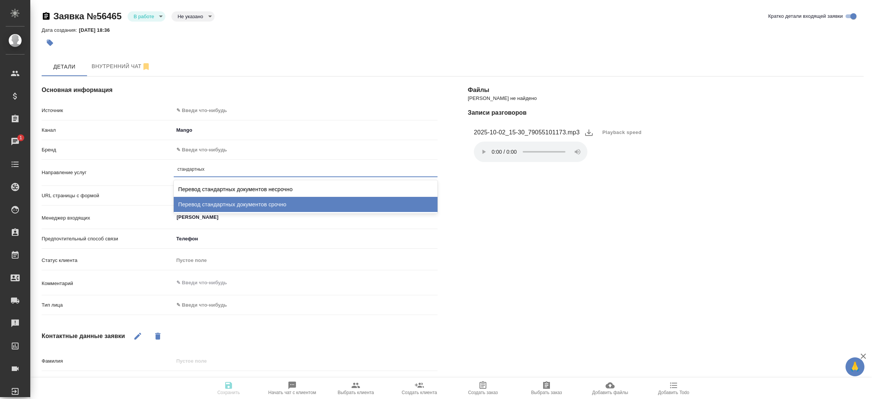
click at [240, 204] on div "Перевод стандартных документов срочно" at bounding box center [306, 204] width 264 height 15
type textarea "x"
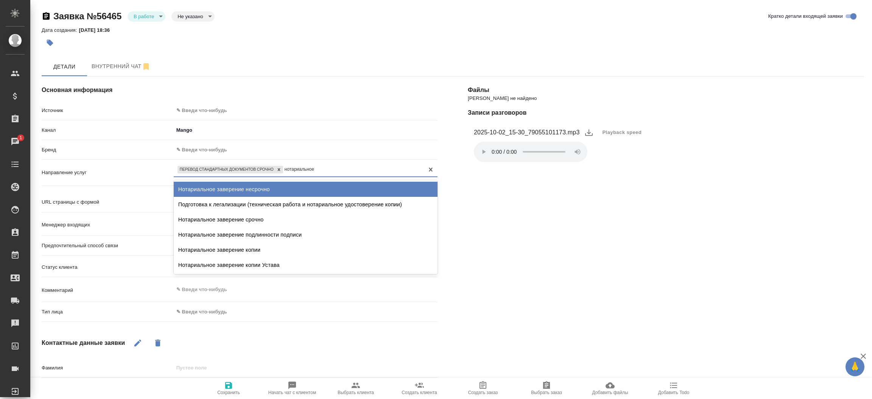
type input "нотариальное"
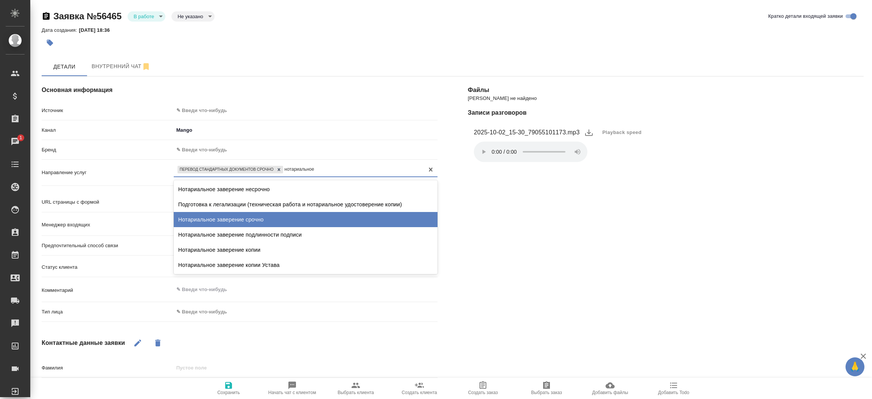
click at [243, 218] on div "Нотариальное заверение срочно" at bounding box center [306, 219] width 264 height 15
type textarea "x"
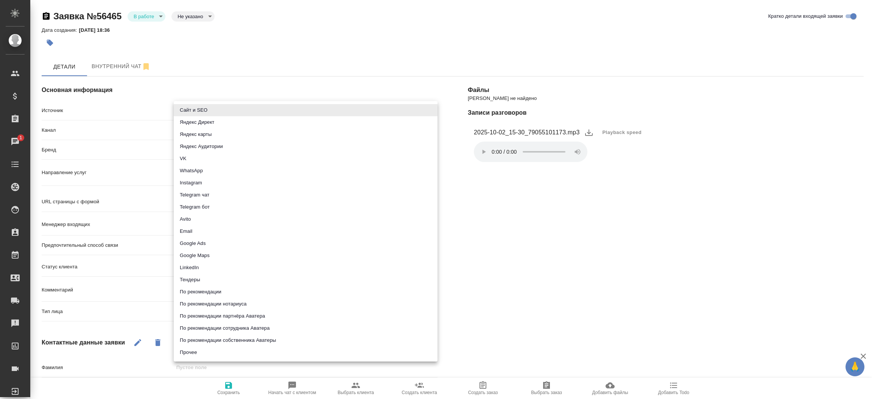
click at [213, 105] on body "🙏 .cls-1 fill:#fff; AWATERA Прутько Ирина i.prutko Клиенты Спецификации Заказы …" at bounding box center [436, 199] width 872 height 399
click at [213, 105] on li "Сайт и SEO" at bounding box center [306, 110] width 264 height 12
type input "seo"
type textarea "x"
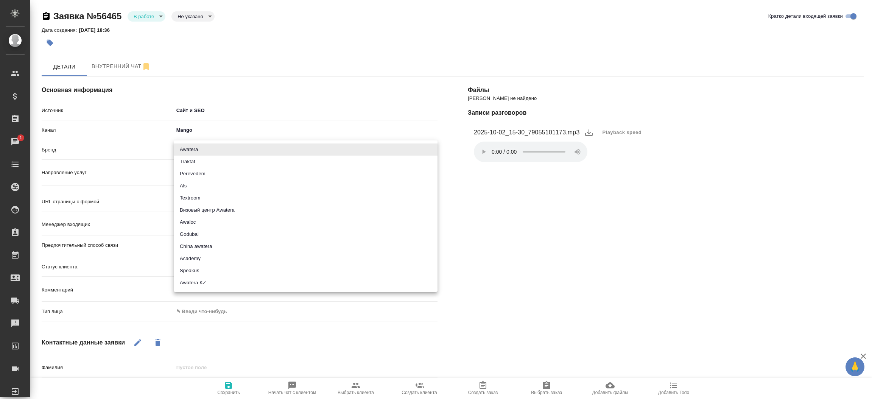
click at [203, 156] on body "🙏 .cls-1 fill:#fff; AWATERA Прутько Ирина i.prutko Клиенты Спецификации Заказы …" at bounding box center [436, 199] width 872 height 399
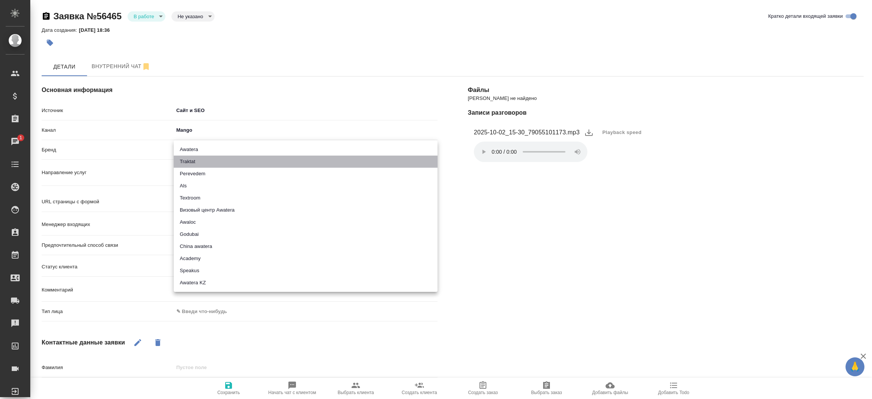
click at [199, 163] on li "Traktat" at bounding box center [306, 162] width 264 height 12
type input "traktat"
type textarea "x"
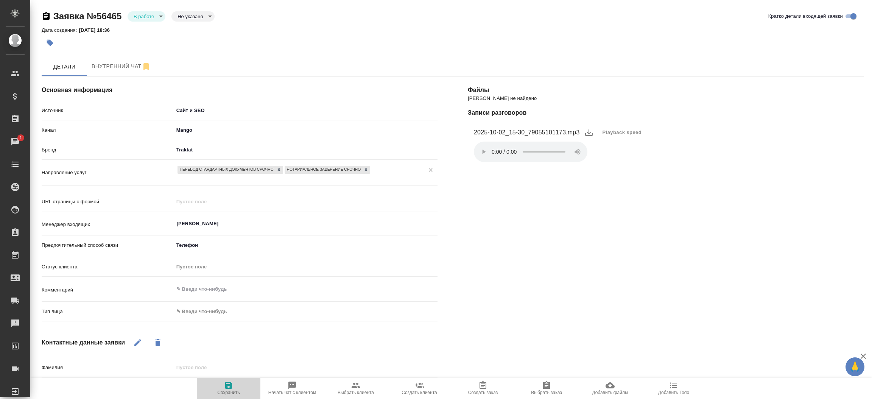
click at [234, 385] on span "Сохранить" at bounding box center [228, 388] width 55 height 14
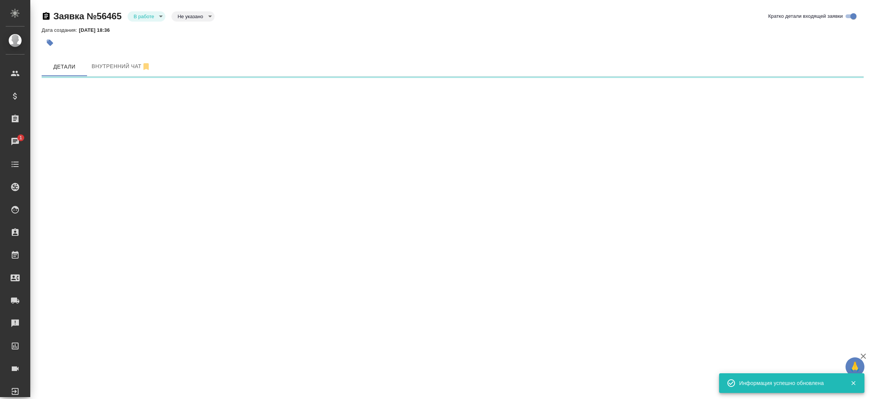
select select "RU"
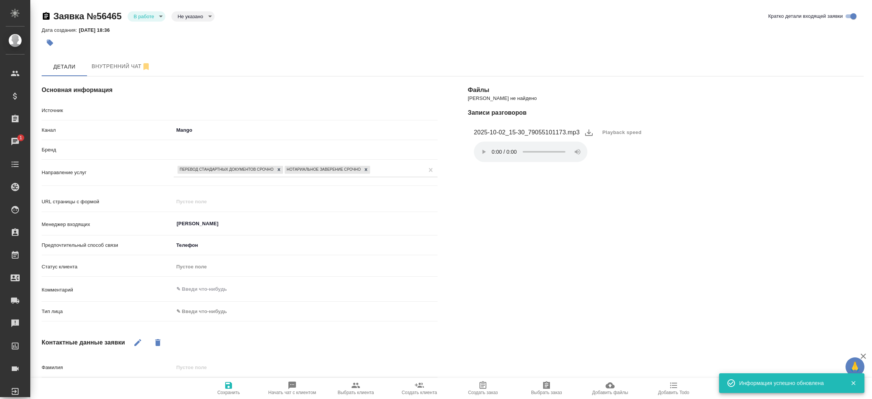
type textarea "x"
click at [159, 13] on body "🙏 .cls-1 fill:#fff; AWATERA Прутько Ирина i.prutko Клиенты Спецификации Заказы …" at bounding box center [436, 199] width 872 height 399
click at [150, 26] on button "Отказ" at bounding box center [143, 29] width 18 height 8
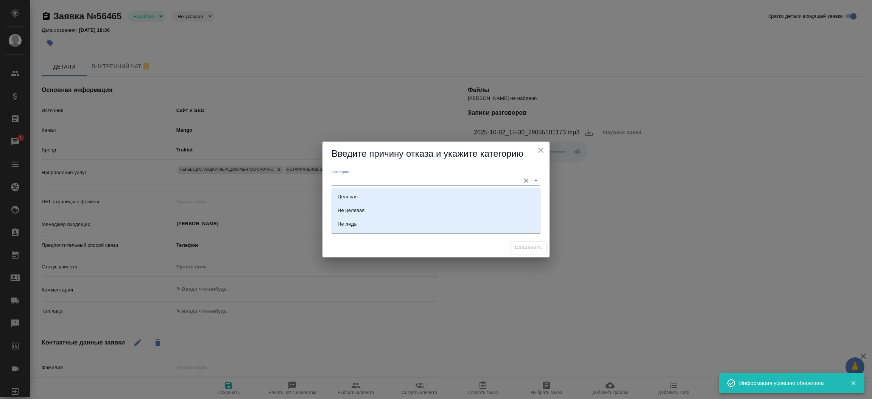
click at [360, 179] on input "Категория" at bounding box center [424, 180] width 185 height 10
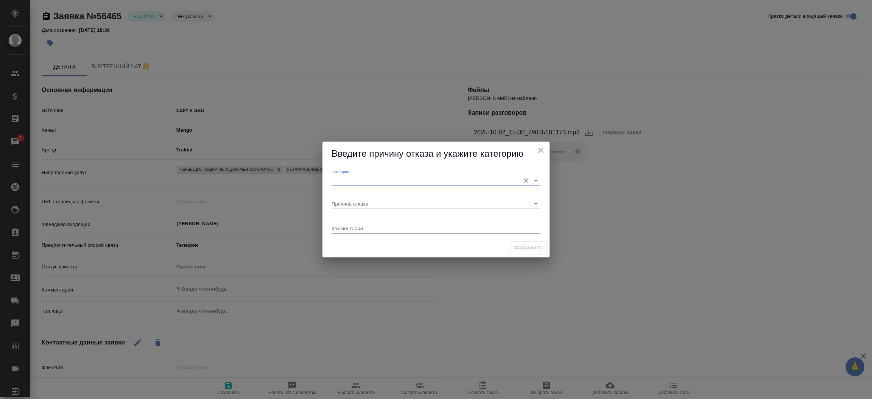
click at [360, 176] on input "Категория" at bounding box center [424, 180] width 185 height 10
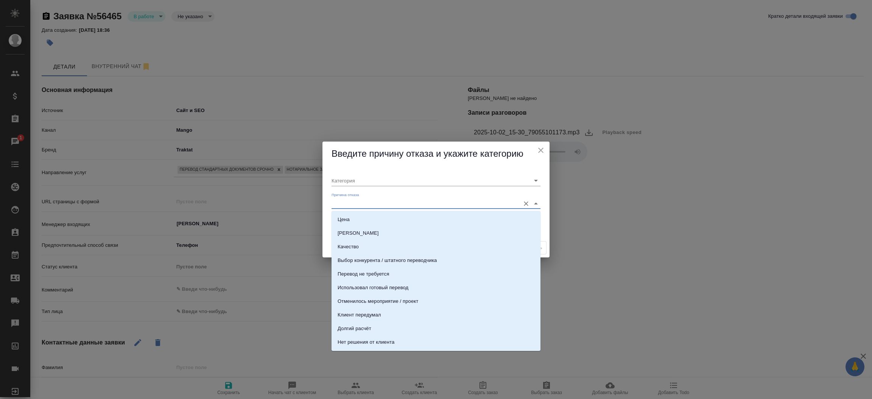
click at [353, 199] on input "Причина отказа" at bounding box center [424, 203] width 185 height 10
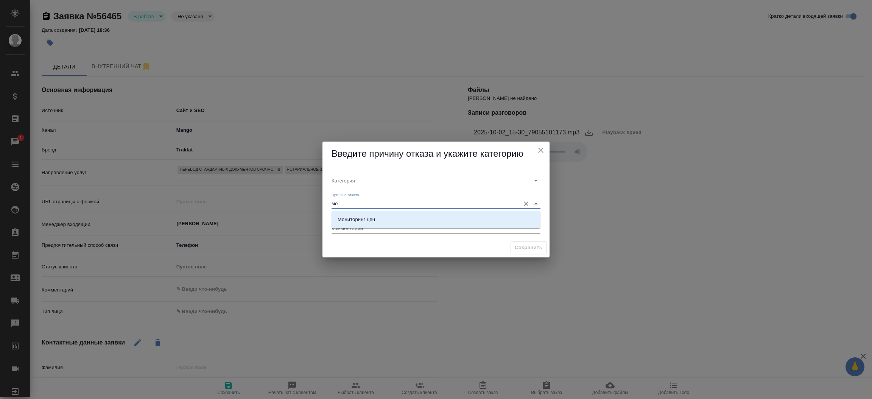
type input "м"
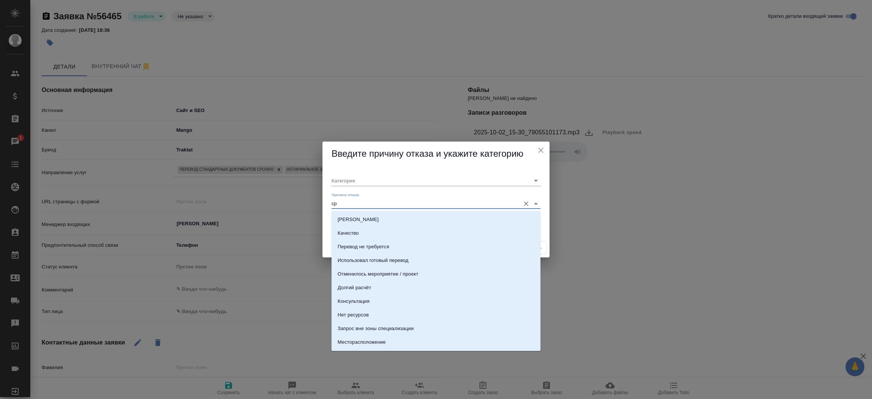
type input "сро"
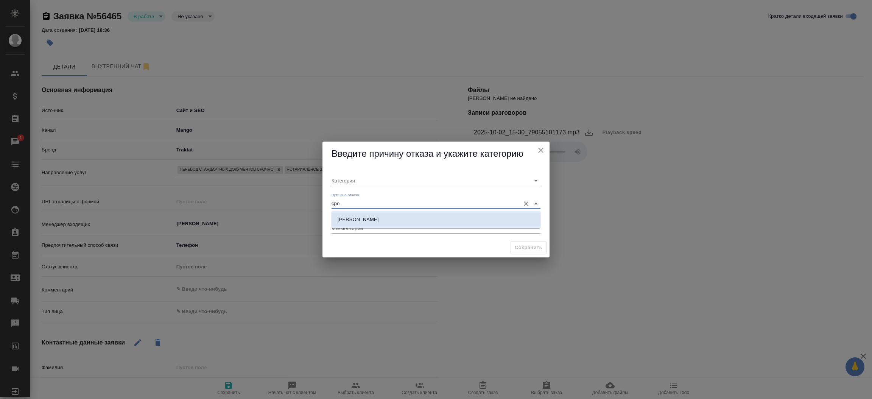
click at [356, 220] on li "Сроки" at bounding box center [436, 220] width 209 height 14
type input "Целевая"
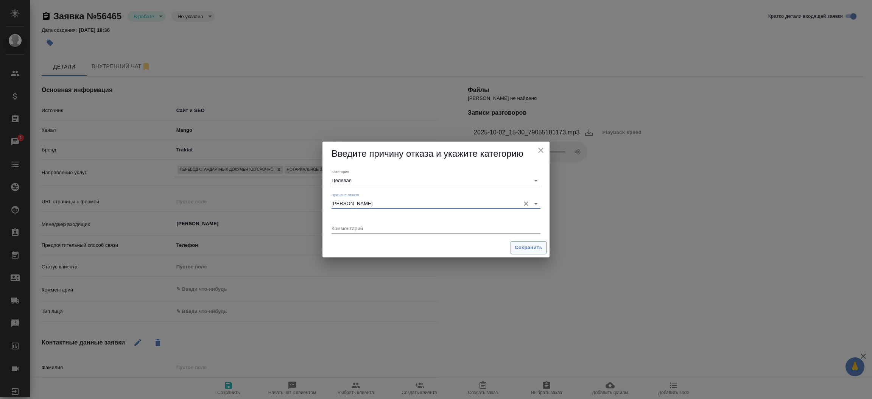
type input "Сроки"
click at [535, 247] on span "Сохранить" at bounding box center [529, 247] width 28 height 9
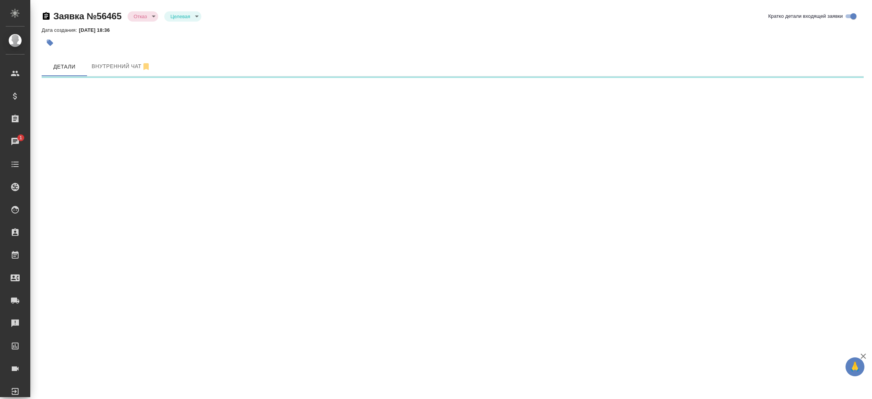
select select "RU"
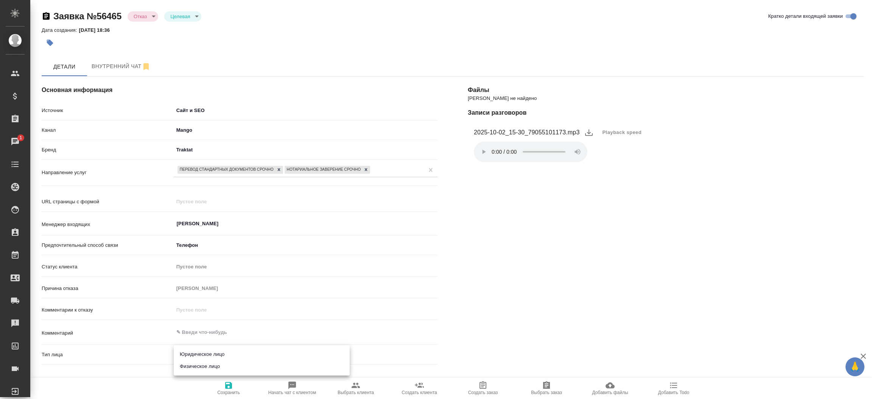
click at [219, 360] on body "🙏 .cls-1 fill:#fff; AWATERA Прутько Ирина i.prutko Клиенты Спецификации Заказы …" at bounding box center [436, 199] width 872 height 399
click at [219, 360] on li "Физическое лицо" at bounding box center [262, 366] width 176 height 12
type textarea "x"
type input "private"
click at [233, 389] on icon "button" at bounding box center [228, 385] width 9 height 9
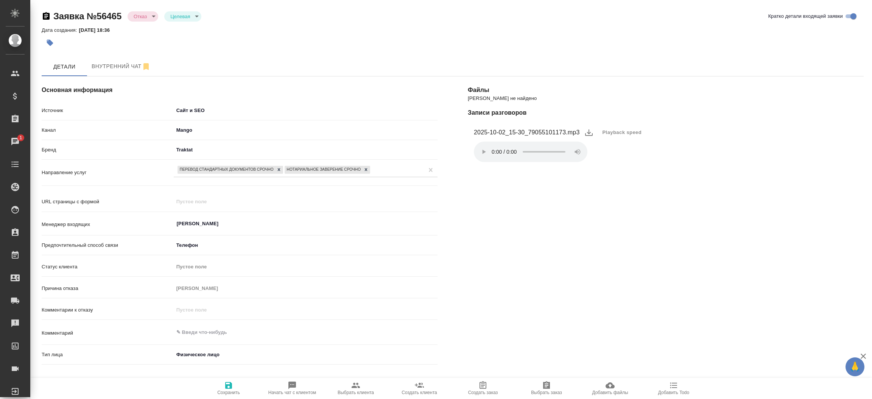
select select "RU"
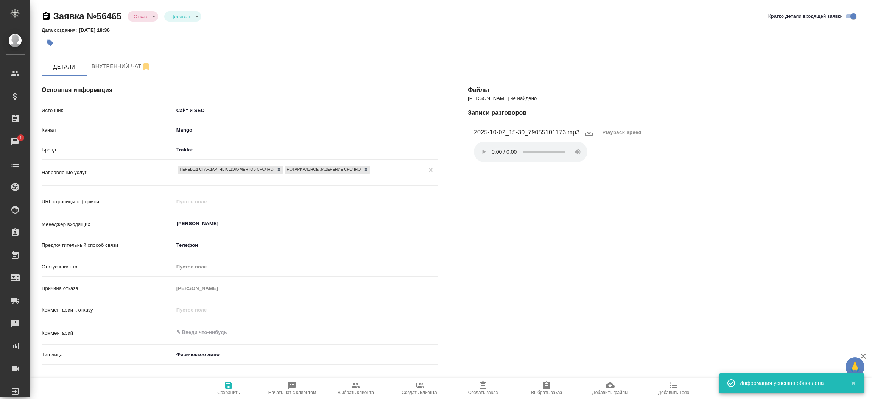
type textarea "x"
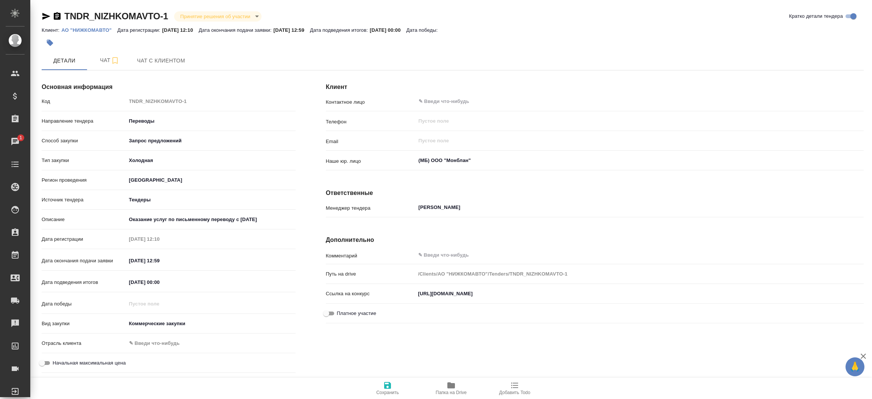
click at [99, 28] on p "АО "НИЖКОМАВТО"" at bounding box center [89, 30] width 56 height 6
click at [97, 55] on button "Чат" at bounding box center [109, 60] width 45 height 19
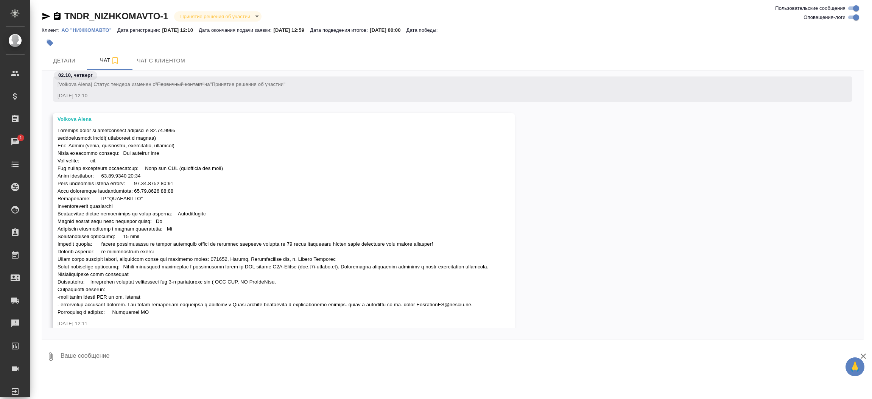
scroll to position [94, 0]
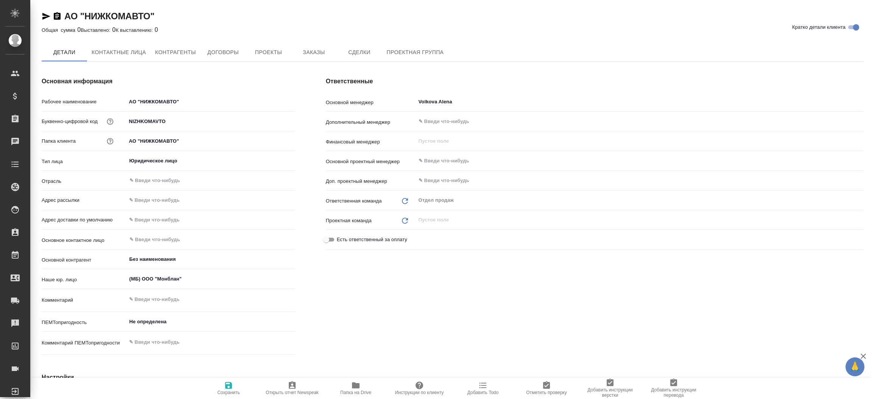
type textarea "x"
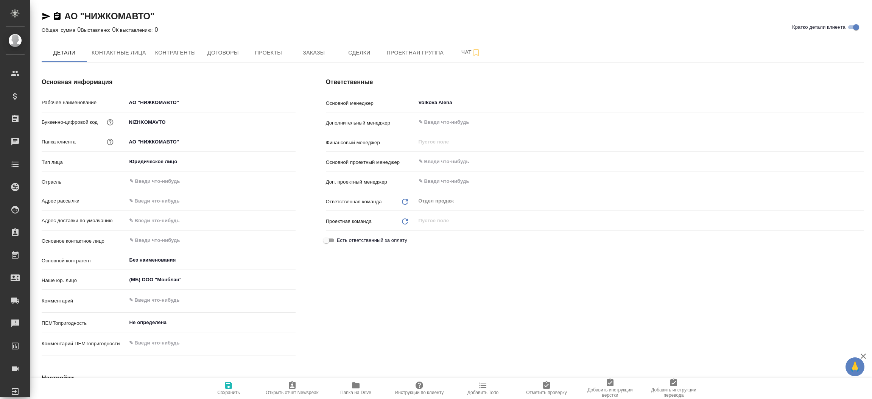
type textarea "x"
click at [103, 45] on button "Контактные лица" at bounding box center [119, 52] width 64 height 19
select select "RU"
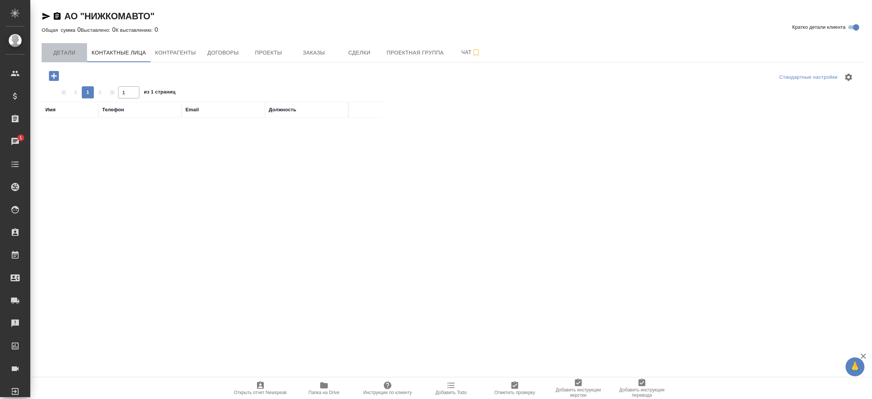
click at [79, 52] on span "Детали" at bounding box center [64, 52] width 36 height 9
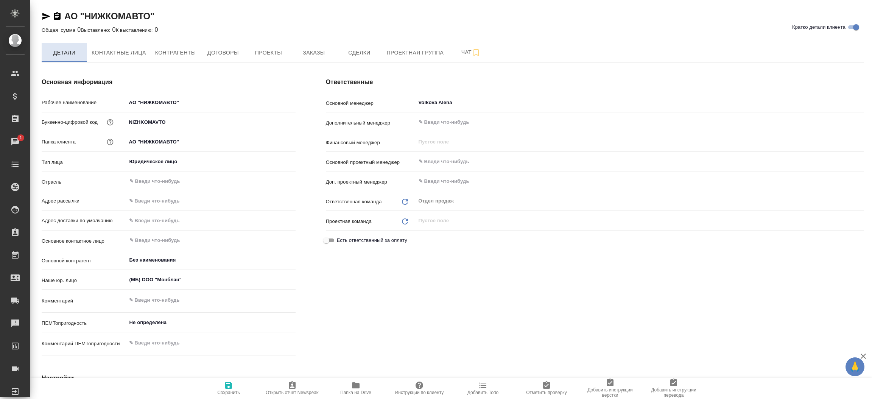
type textarea "x"
